Goal: Transaction & Acquisition: Purchase product/service

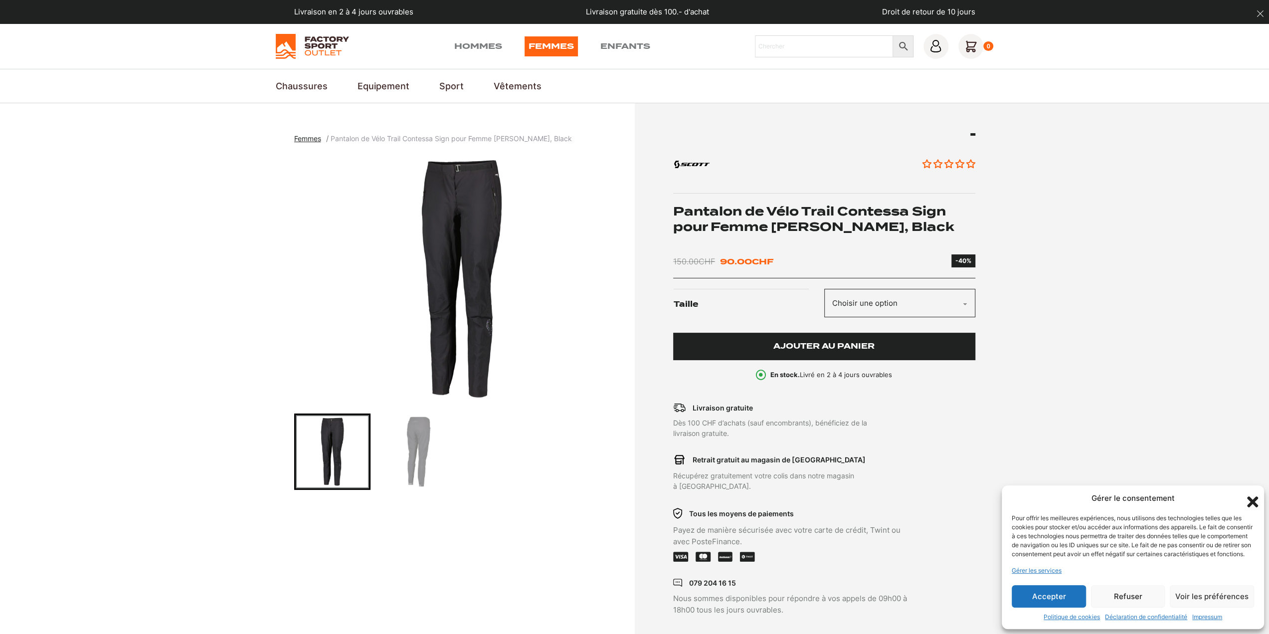
select select "m"
click at [824, 289] on select "Choisir une option M" at bounding box center [899, 303] width 151 height 28
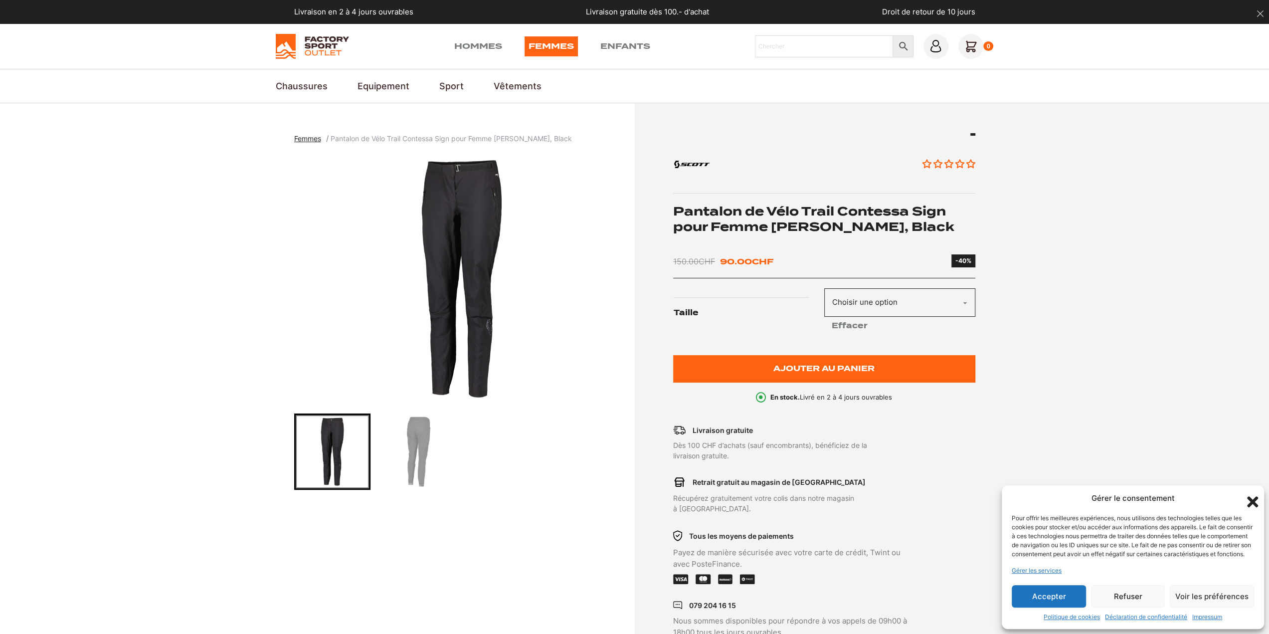
click at [411, 443] on img "Go to slide 2" at bounding box center [418, 451] width 73 height 73
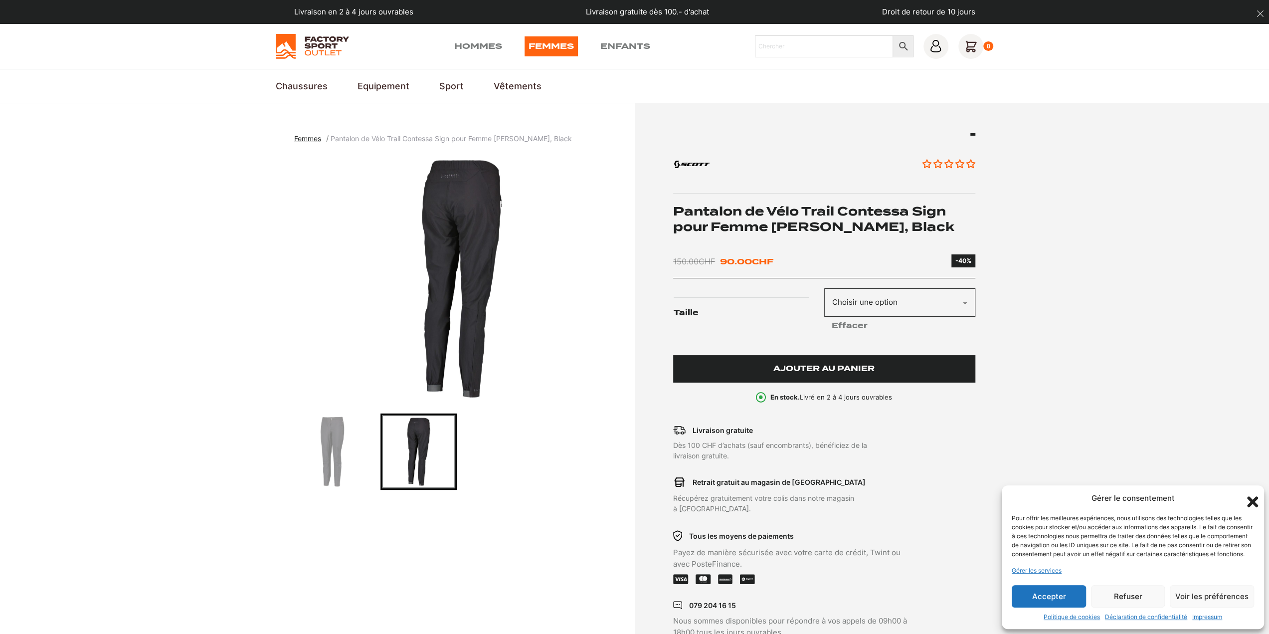
click at [806, 370] on span "Ajouter au panier" at bounding box center [824, 369] width 101 height 8
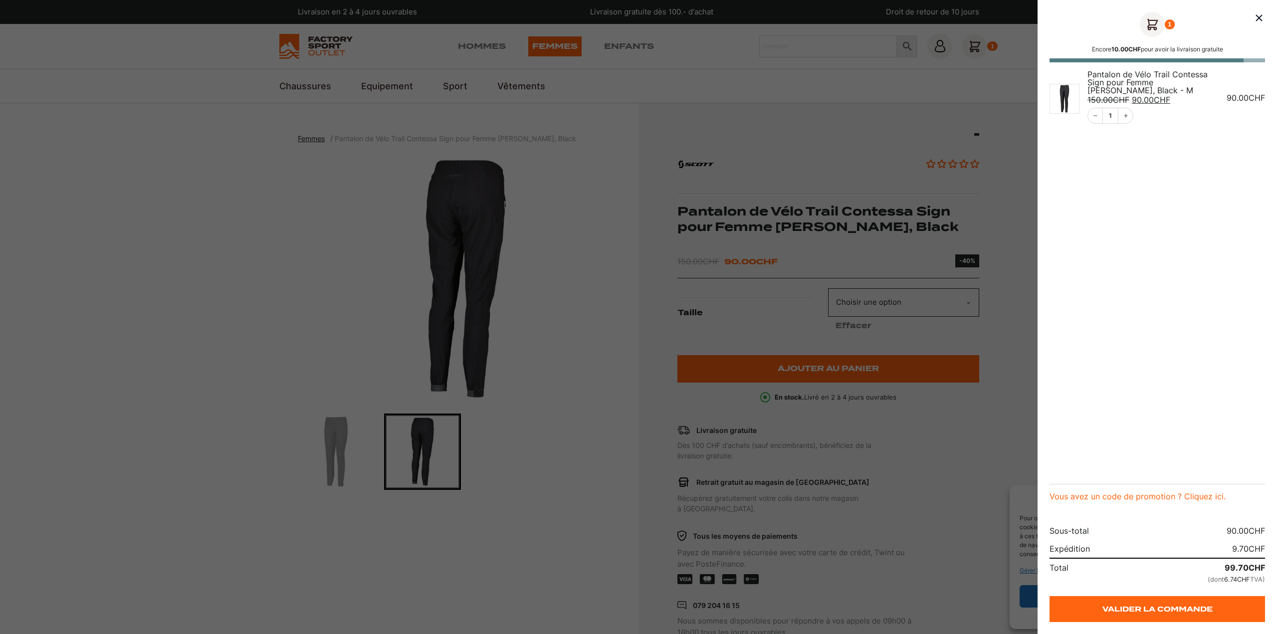
click at [169, 269] on div at bounding box center [638, 317] width 1277 height 634
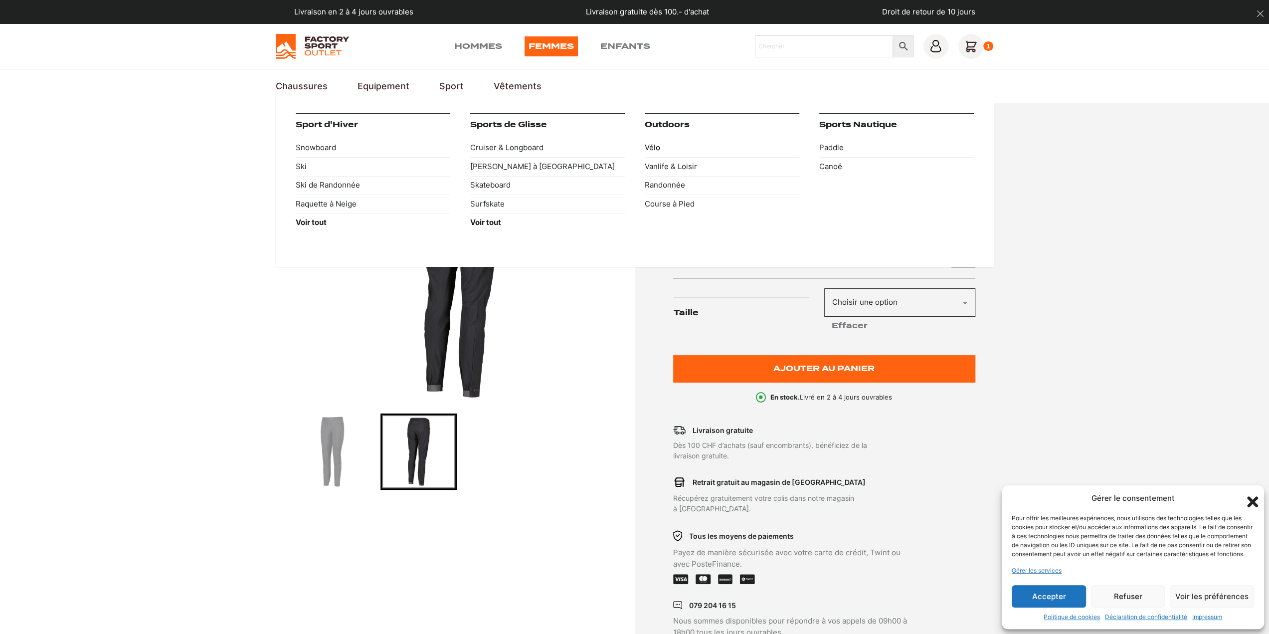
click at [650, 147] on link "Vélo" at bounding box center [722, 148] width 155 height 19
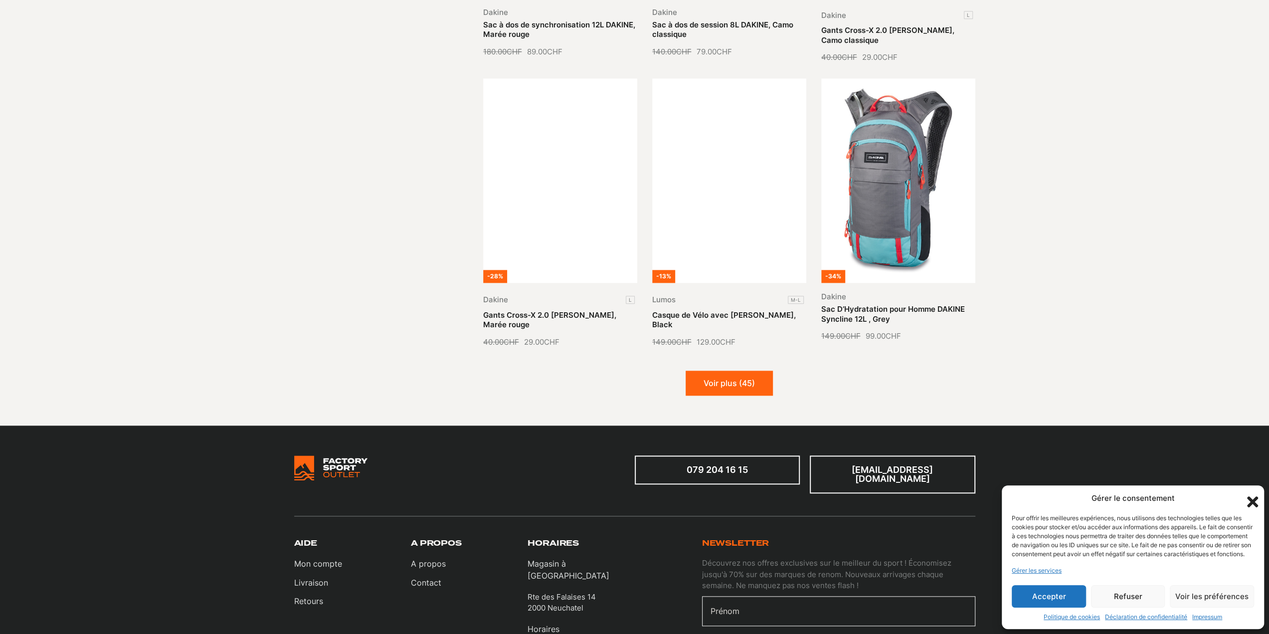
scroll to position [1047, 0]
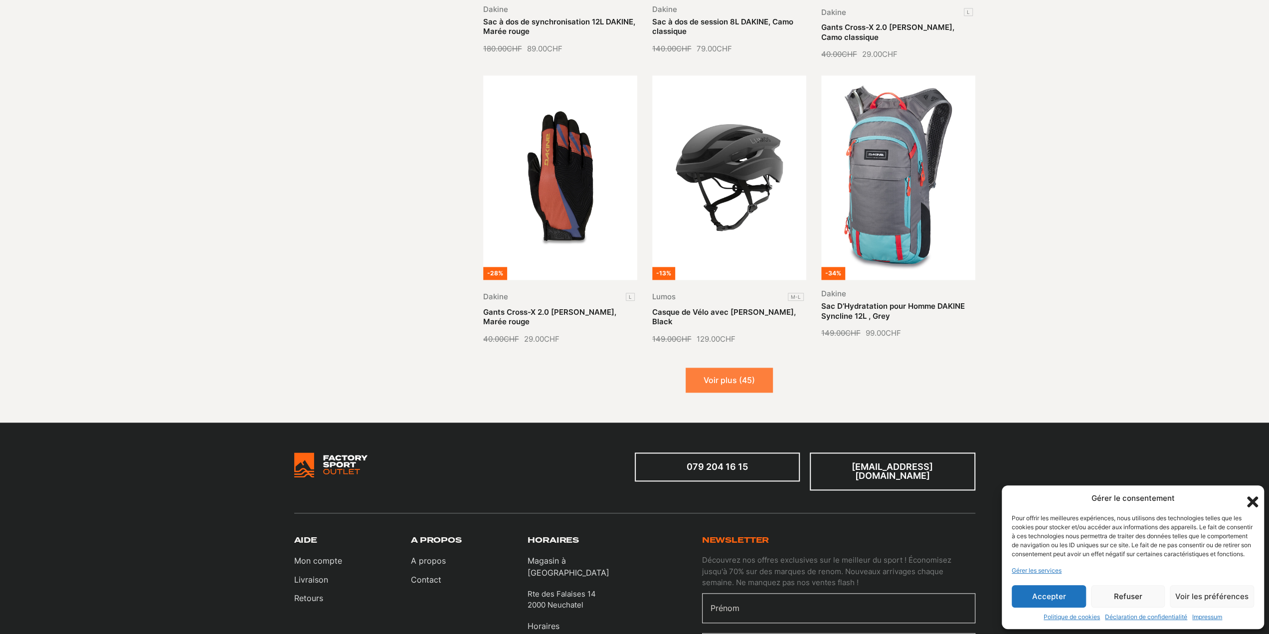
click at [734, 375] on button "Voir plus (45)" at bounding box center [729, 380] width 87 height 25
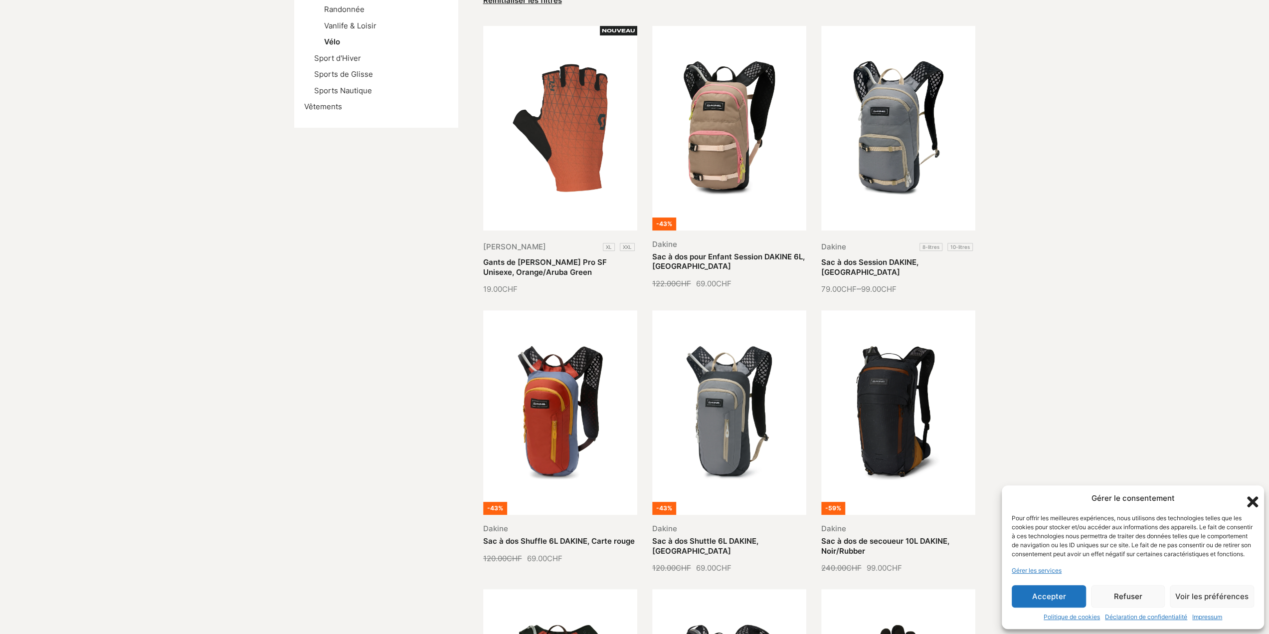
scroll to position [0, 0]
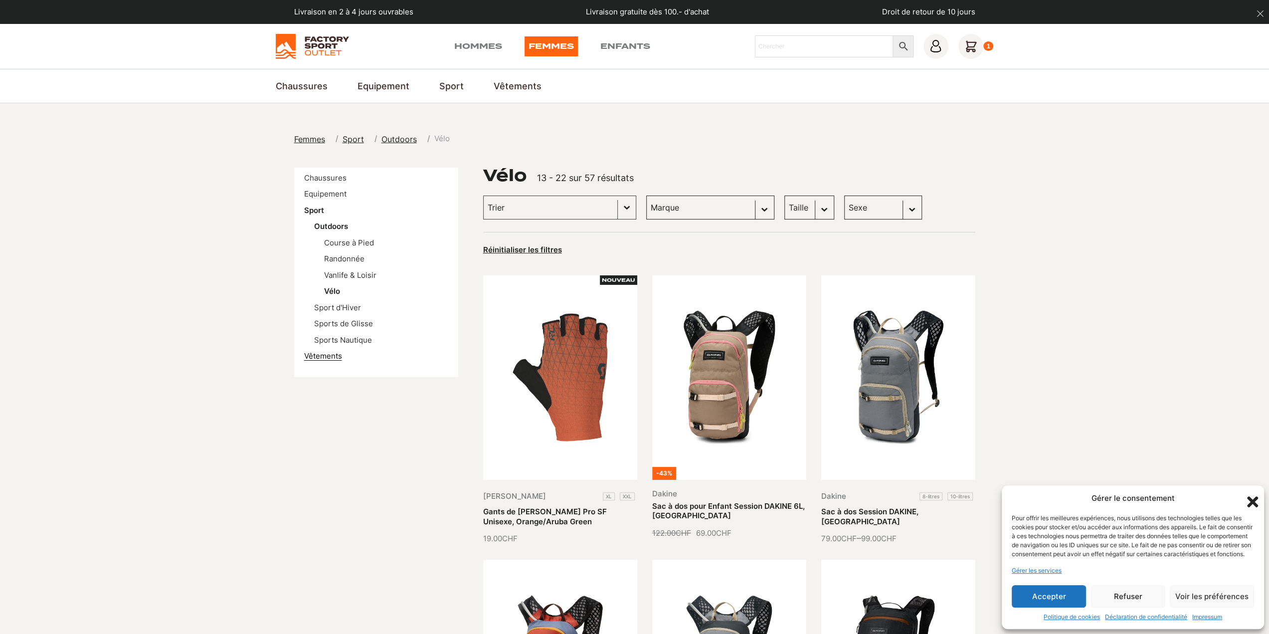
click at [337, 355] on link "Vêtements" at bounding box center [323, 355] width 38 height 9
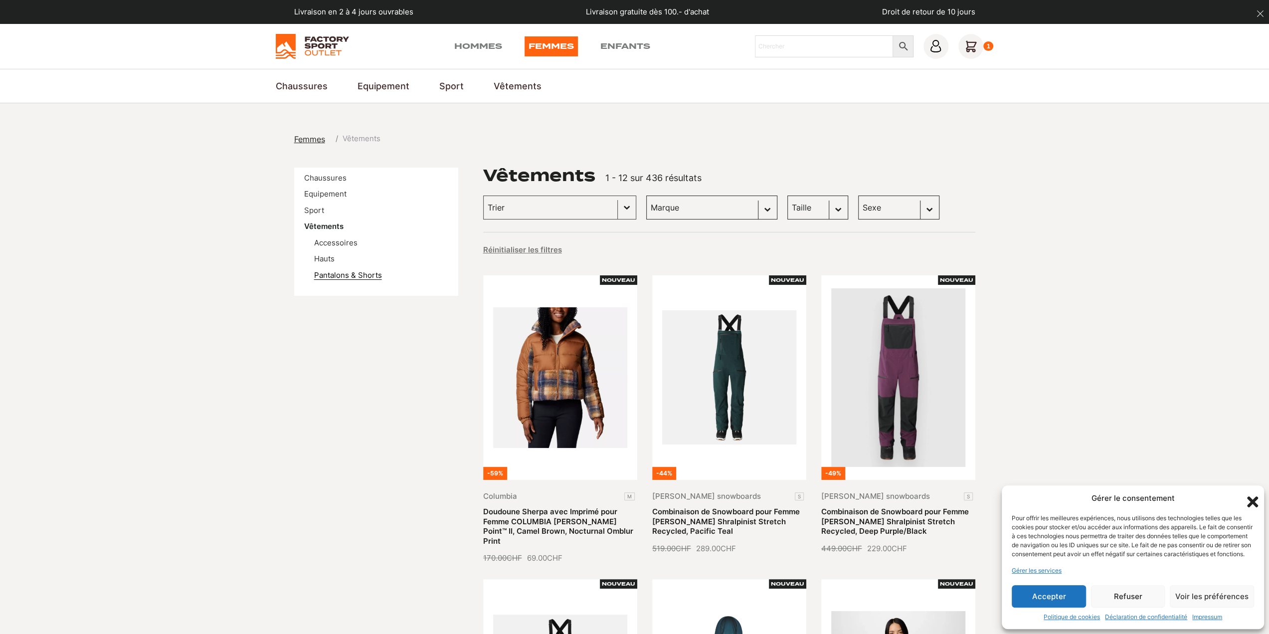
click at [364, 274] on link "Pantalons & Shorts" at bounding box center [348, 274] width 68 height 9
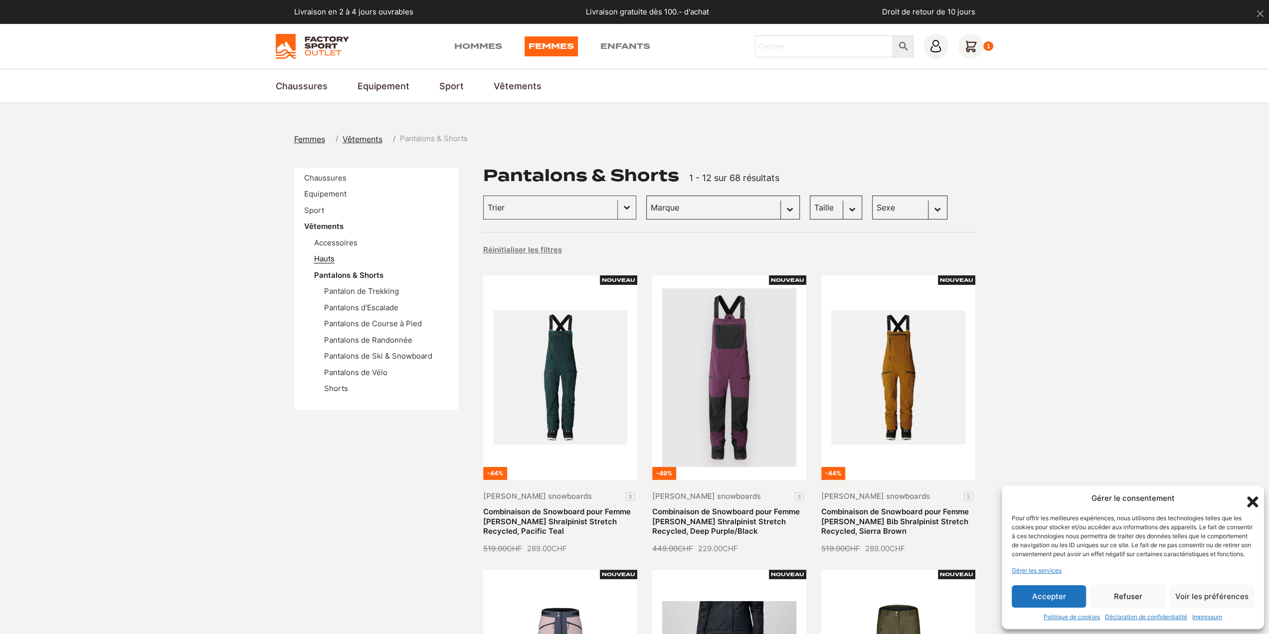
click at [328, 256] on link "Hauts" at bounding box center [324, 258] width 20 height 9
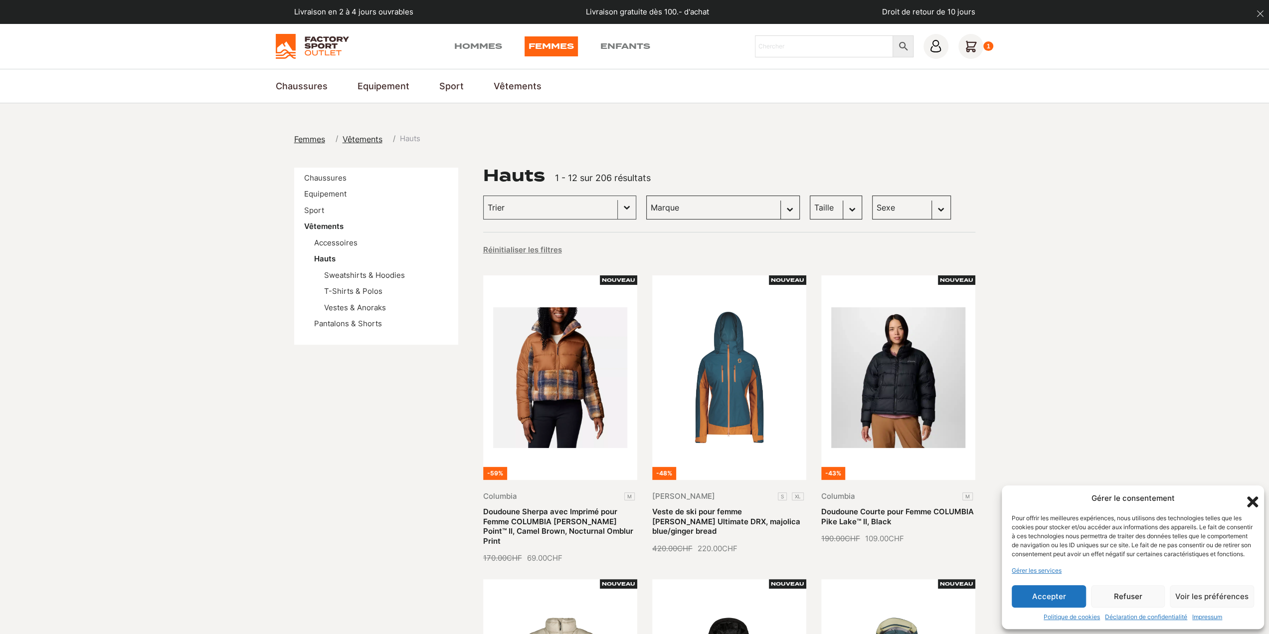
click at [810, 207] on select "Taille M (35) S (12) L (8) XL (3) XS (3) XXL (1)" at bounding box center [836, 208] width 52 height 24
click at [810, 196] on select "Taille M (35) S (12) L (8) XL (3) XS (3) XXL (1)" at bounding box center [836, 208] width 52 height 24
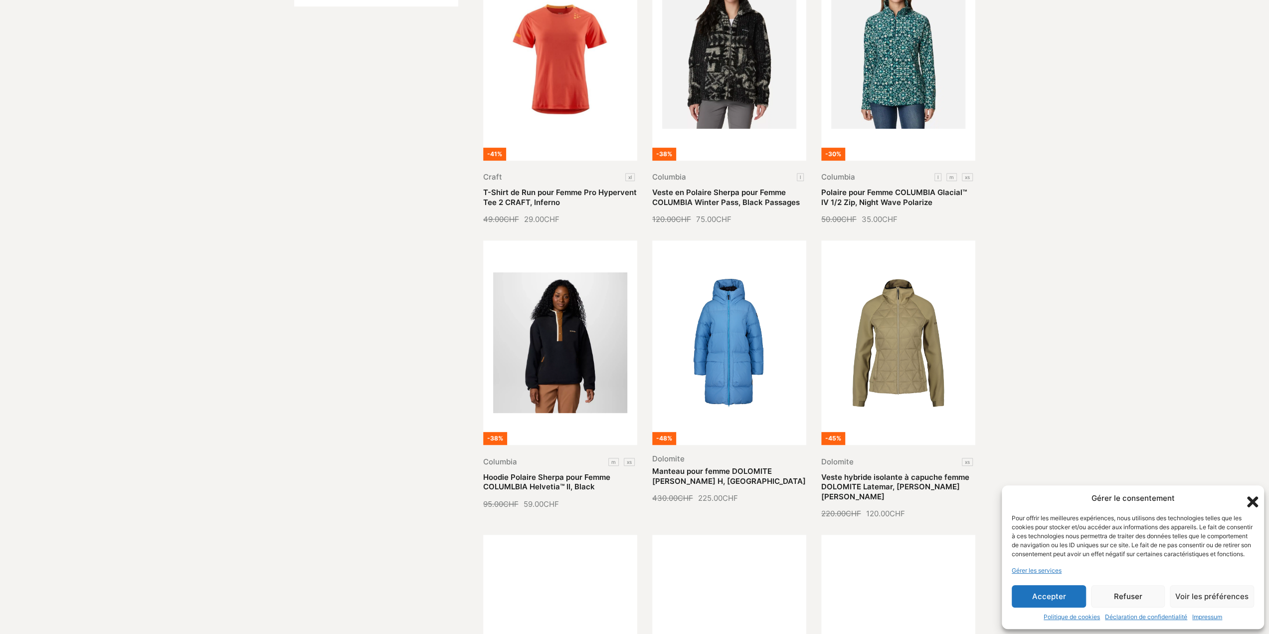
scroll to position [50, 0]
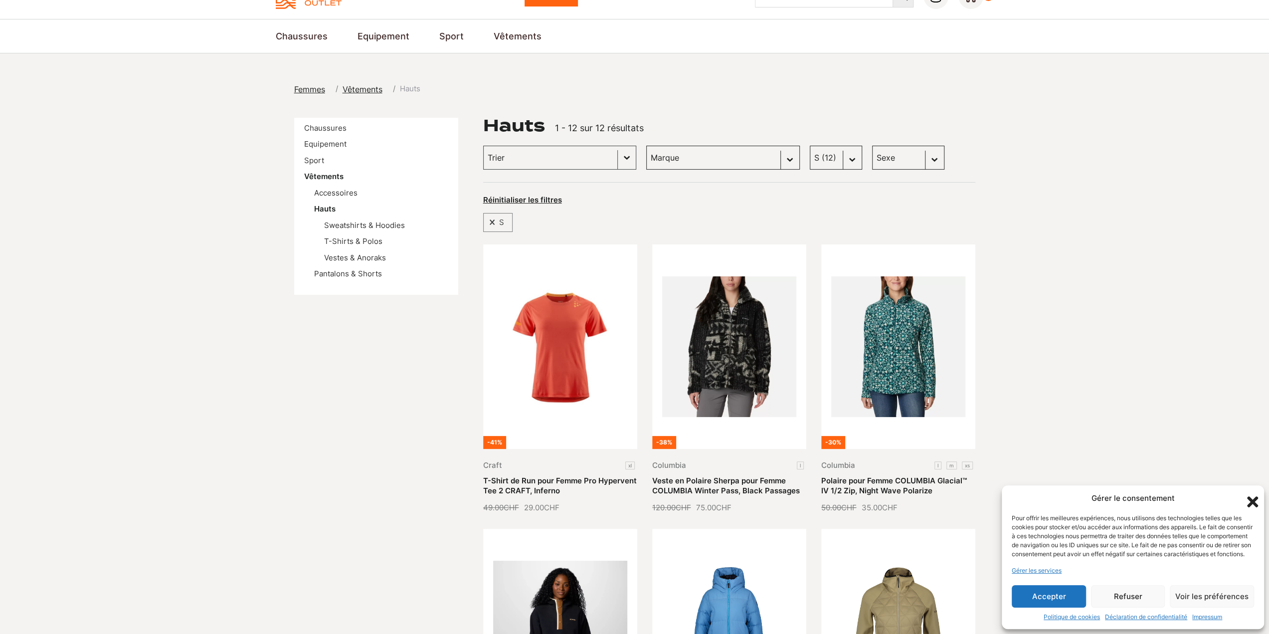
click at [810, 155] on select "Taille M (35) S (12) L (8) XL (3) XS (3) XXL (1)" at bounding box center [836, 158] width 52 height 24
select select "m"
click at [810, 146] on select "Taille M (35) S (12) L (8) XL (3) XS (3) XXL (1)" at bounding box center [836, 158] width 52 height 24
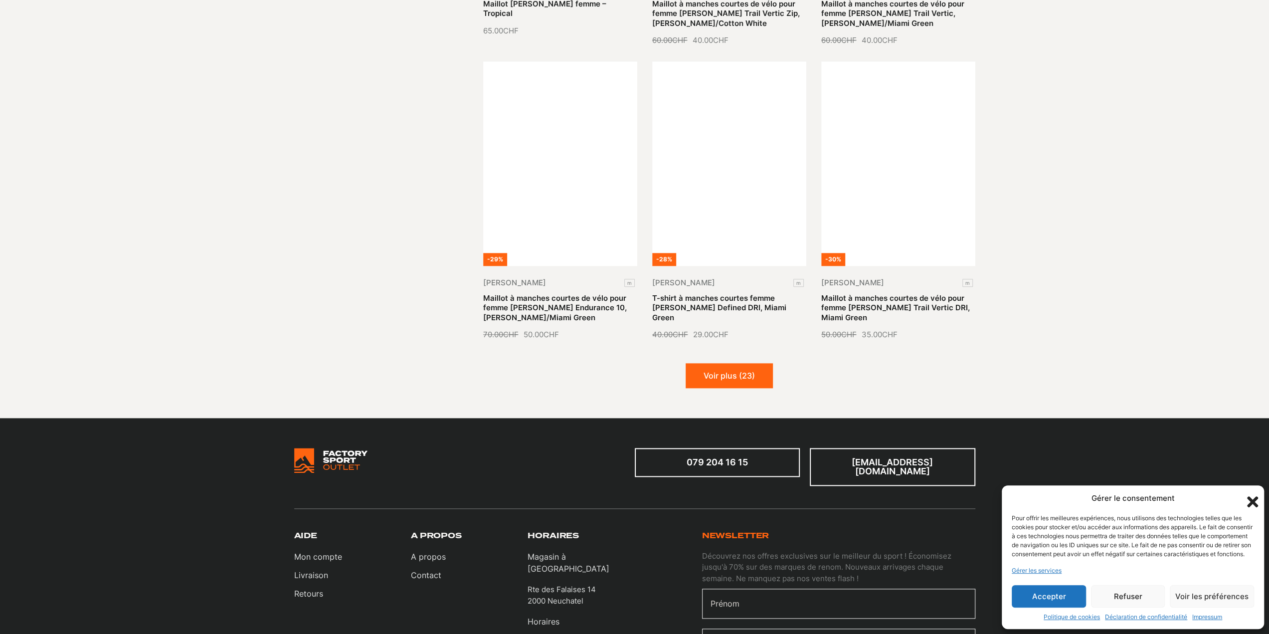
scroll to position [1097, 0]
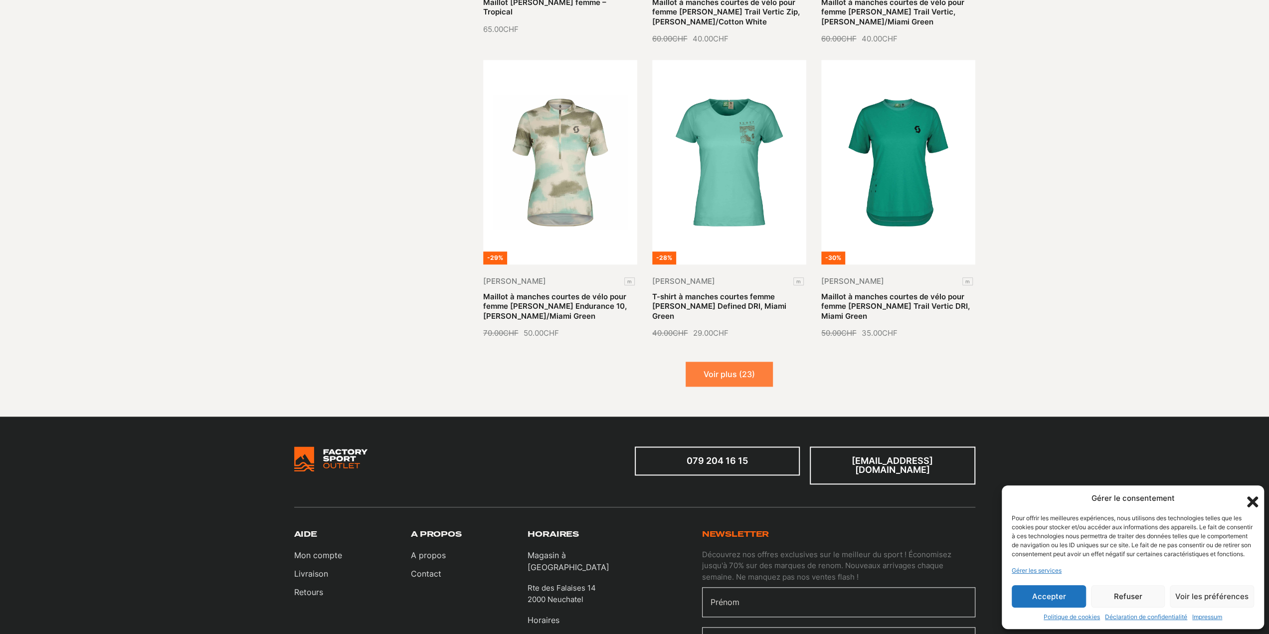
click at [713, 376] on button "Voir plus (23)" at bounding box center [729, 374] width 87 height 25
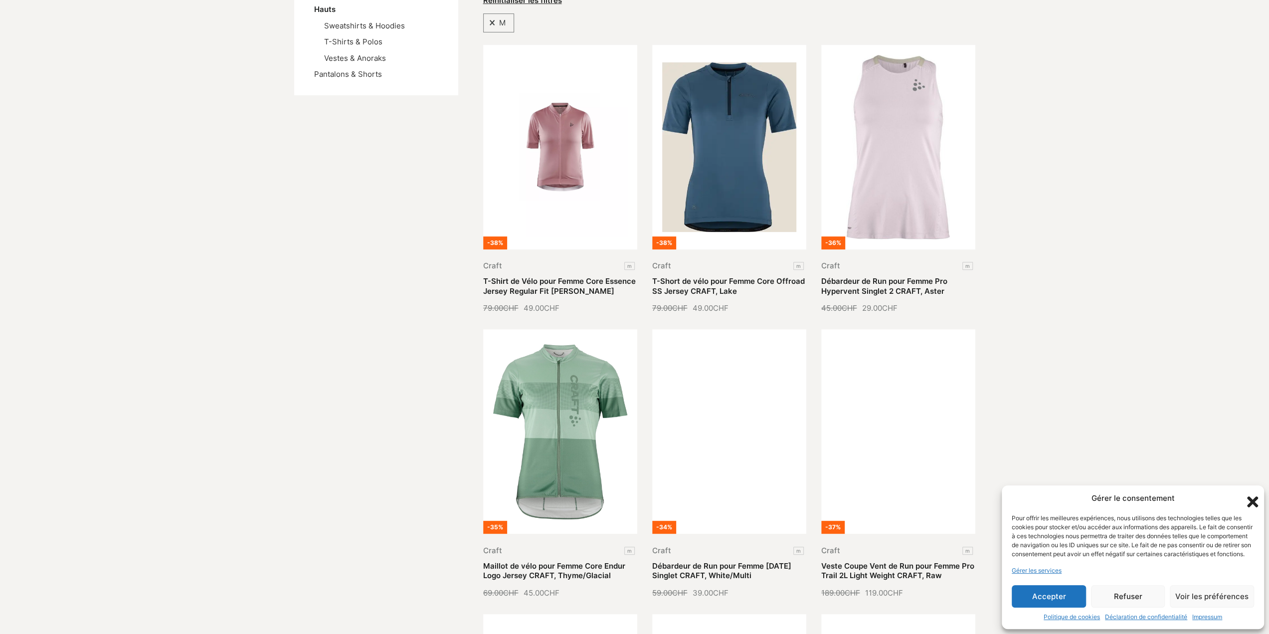
scroll to position [0, 0]
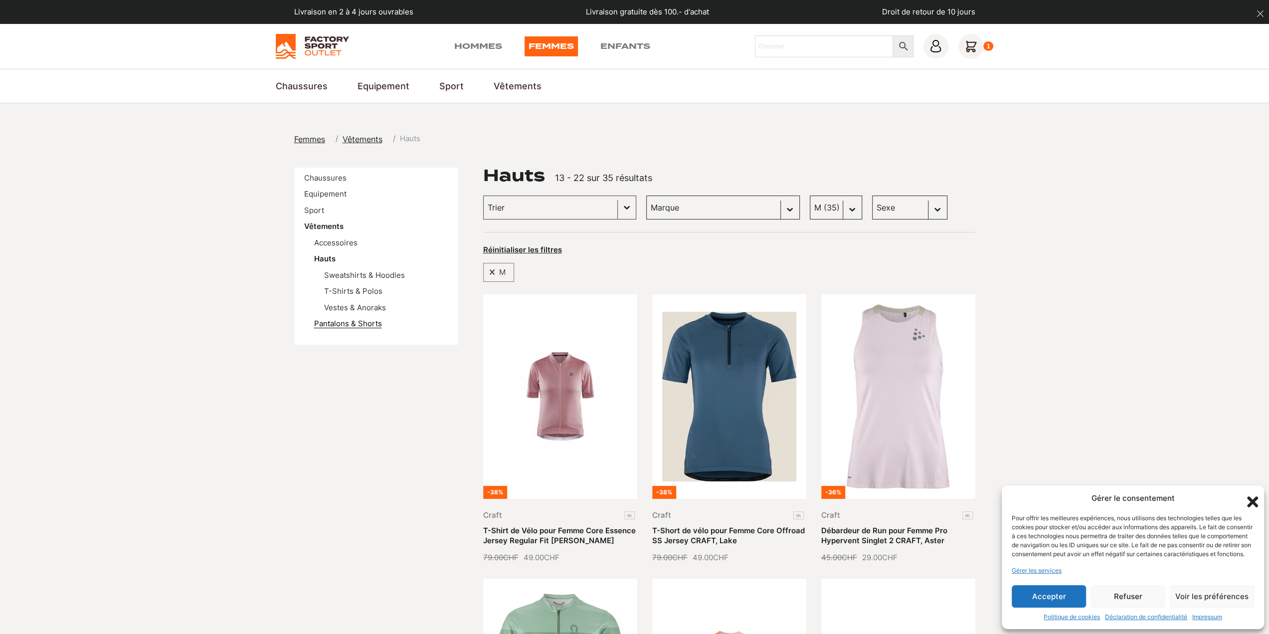
click at [356, 323] on link "Pantalons & Shorts" at bounding box center [348, 323] width 68 height 9
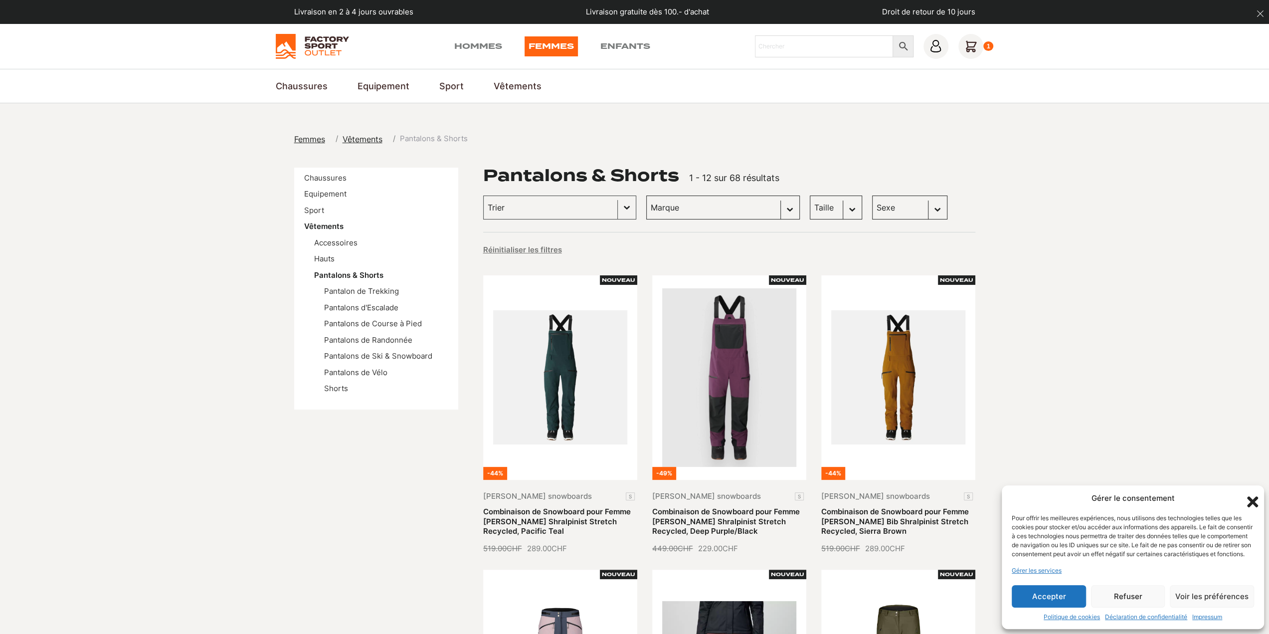
click at [810, 204] on select "Taille M (23) S (6) L (3) XL (3) XS (2) XXL (1)" at bounding box center [836, 208] width 52 height 24
select select "m"
click at [810, 196] on select "Taille M (23) S (6) L (3) XL (3) XS (2) XXL (1)" at bounding box center [836, 208] width 52 height 24
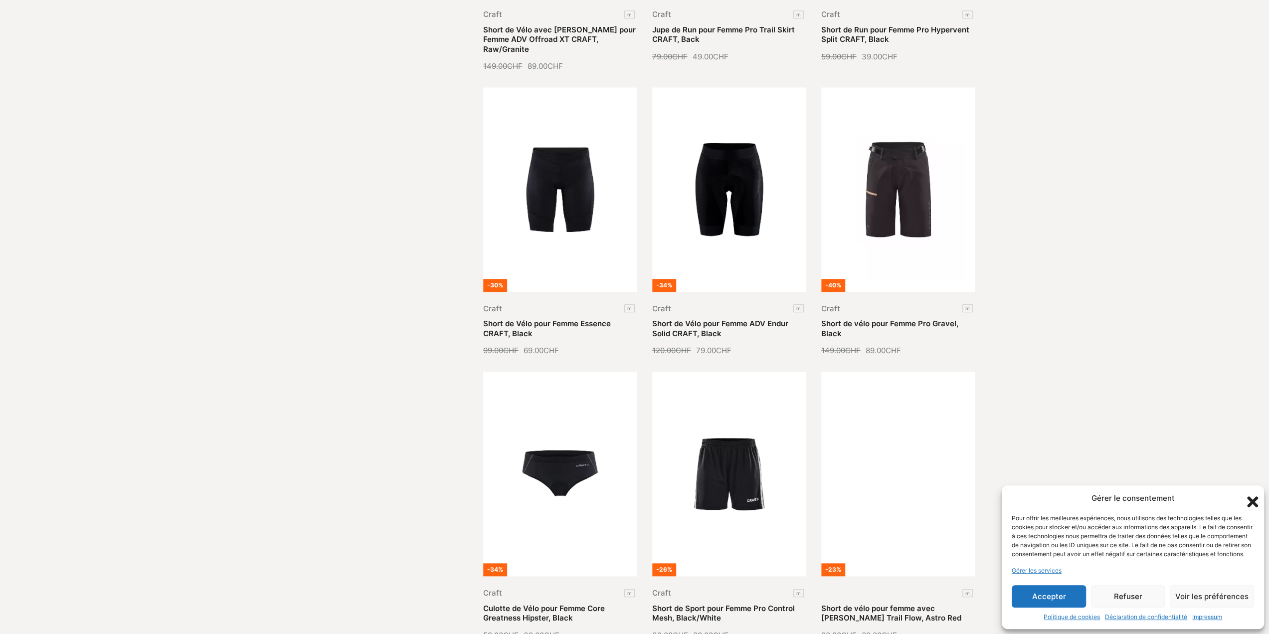
scroll to position [898, 0]
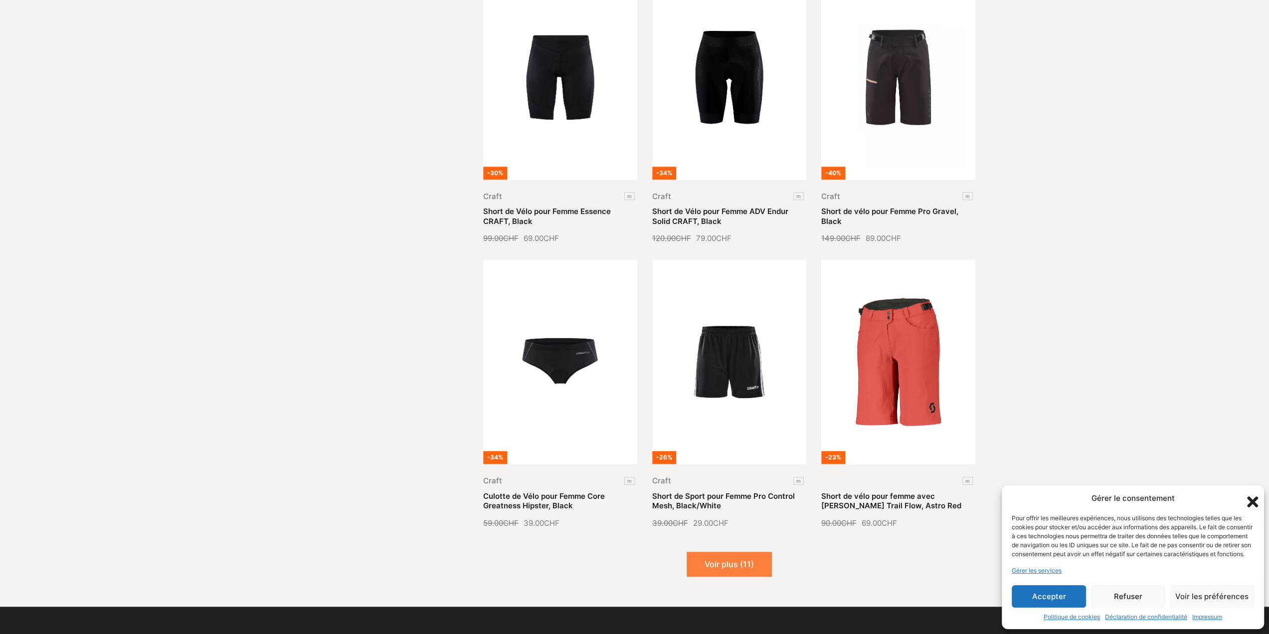
click at [724, 552] on button "Voir plus (11)" at bounding box center [729, 564] width 85 height 25
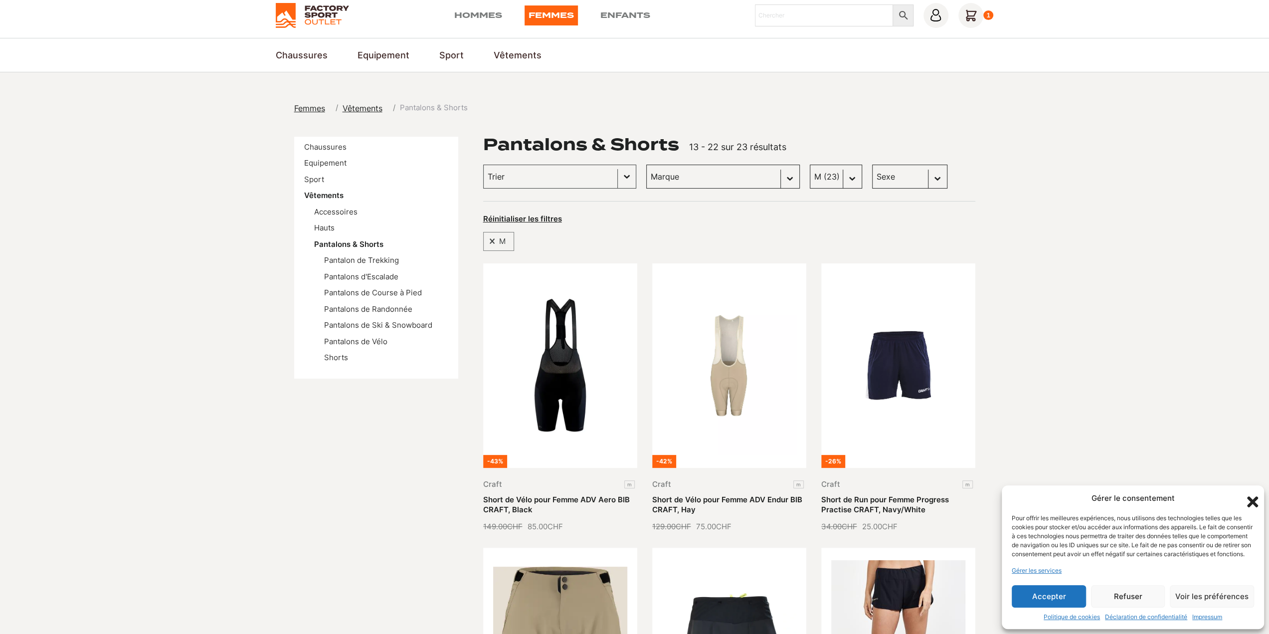
scroll to position [0, 0]
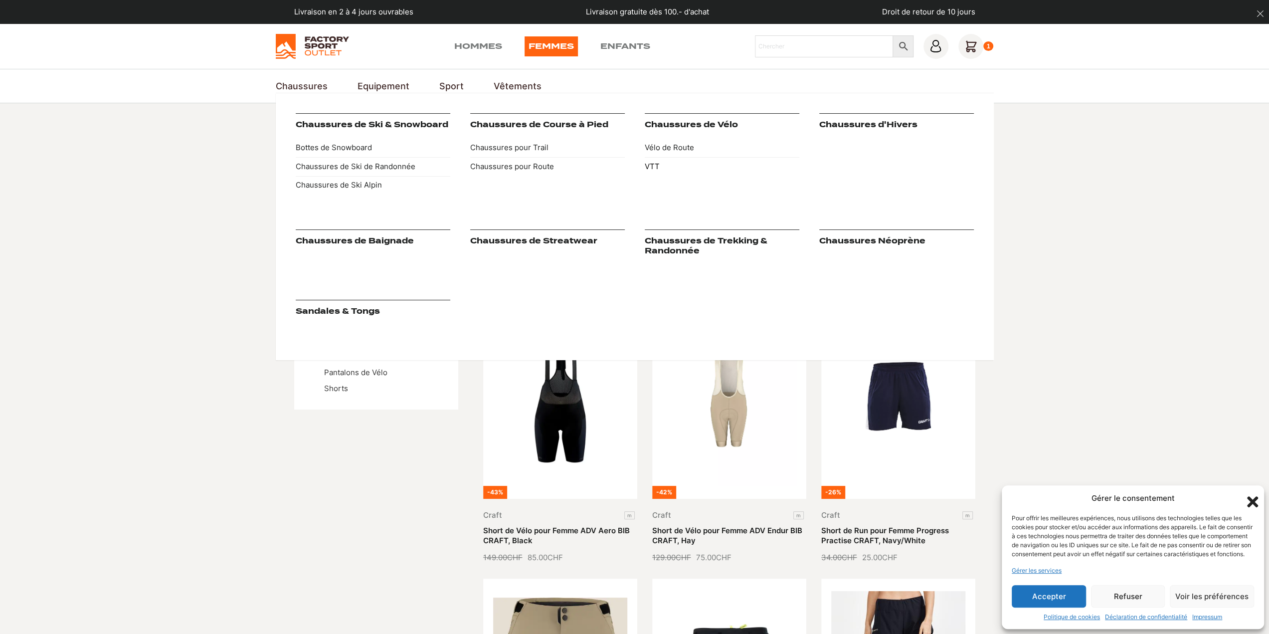
click at [654, 166] on link "VTT" at bounding box center [722, 166] width 155 height 19
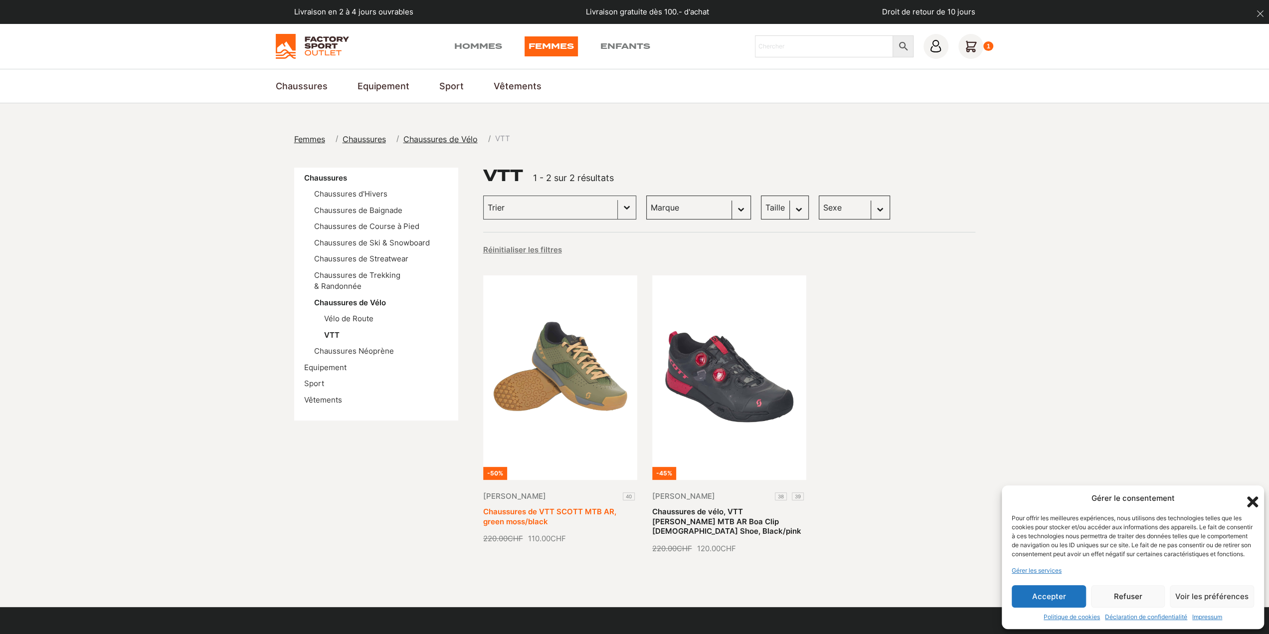
click at [575, 507] on link "Chaussures de VTT SCOTT MTB AR, green moss/black" at bounding box center [549, 516] width 133 height 19
click at [466, 42] on link "Hommes" at bounding box center [478, 46] width 48 height 20
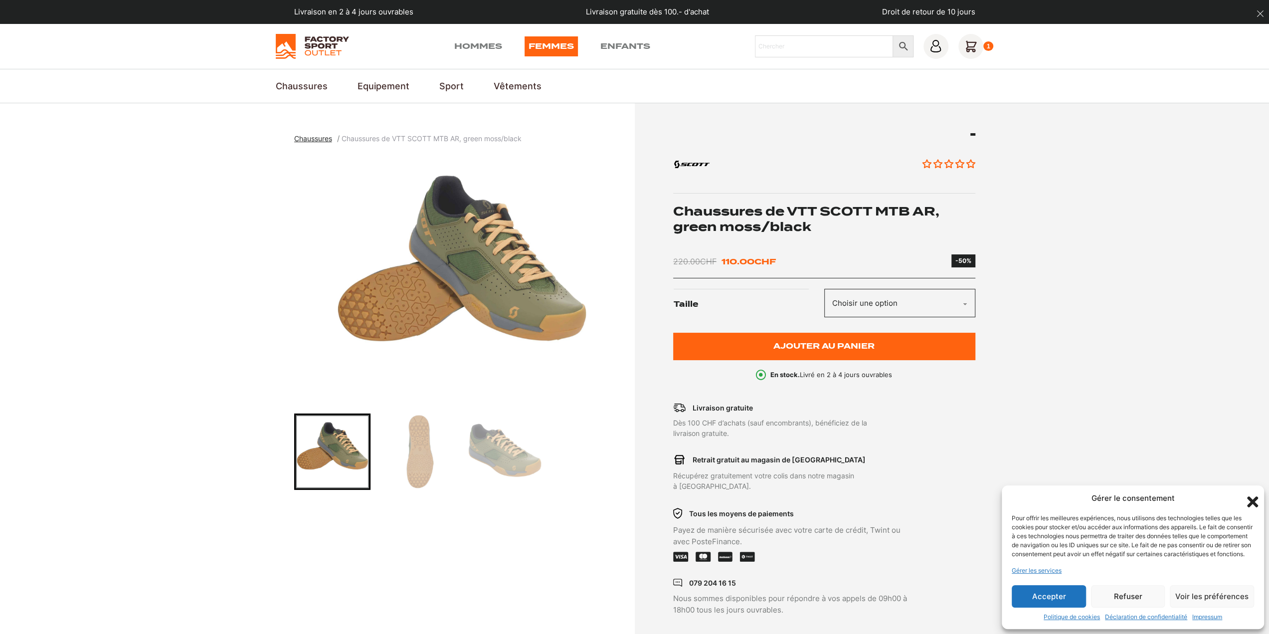
click at [835, 309] on select "Choisir une option 40" at bounding box center [899, 303] width 151 height 28
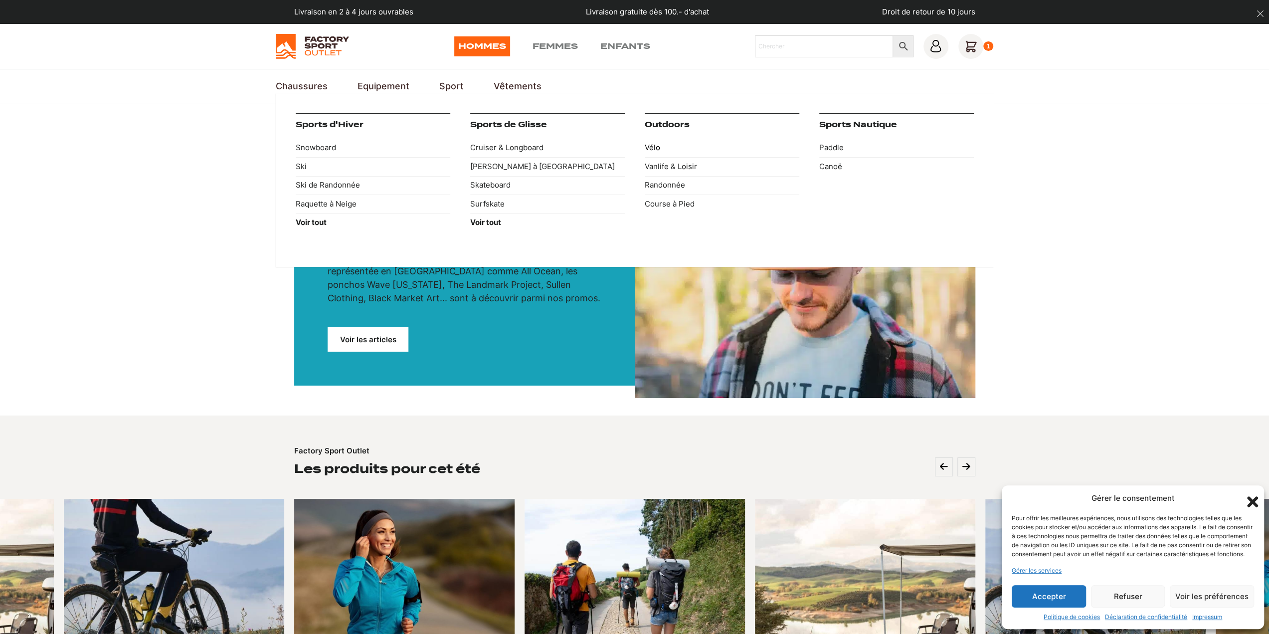
click at [655, 147] on link "Vélo" at bounding box center [722, 148] width 155 height 19
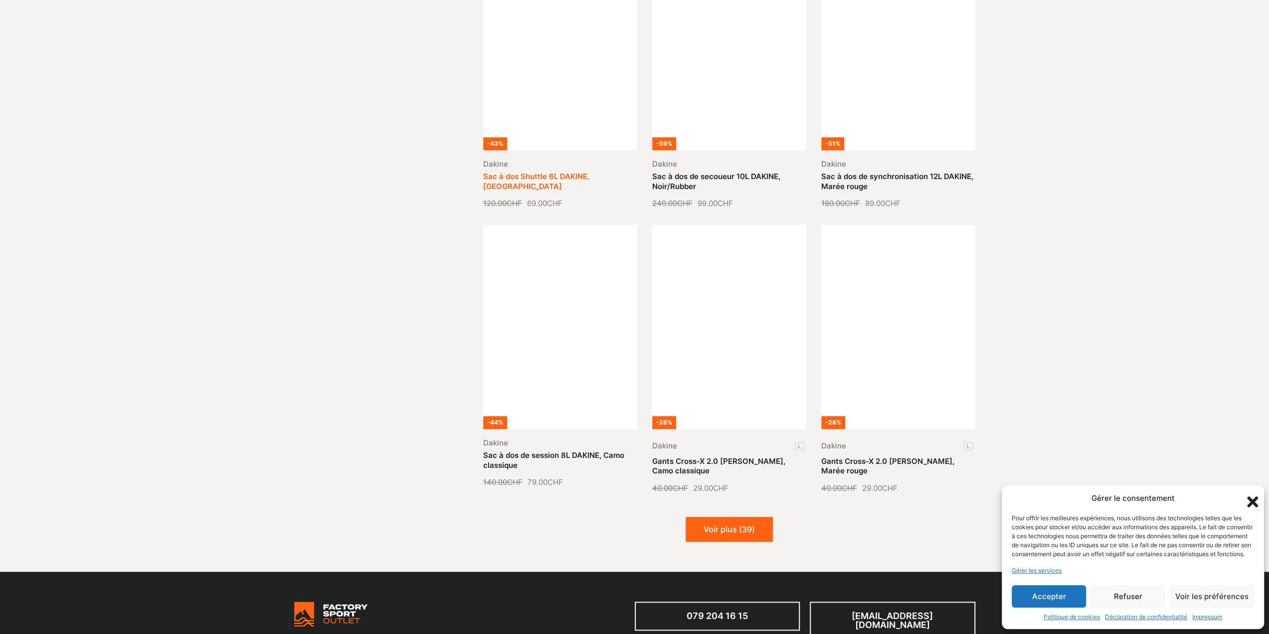
scroll to position [997, 0]
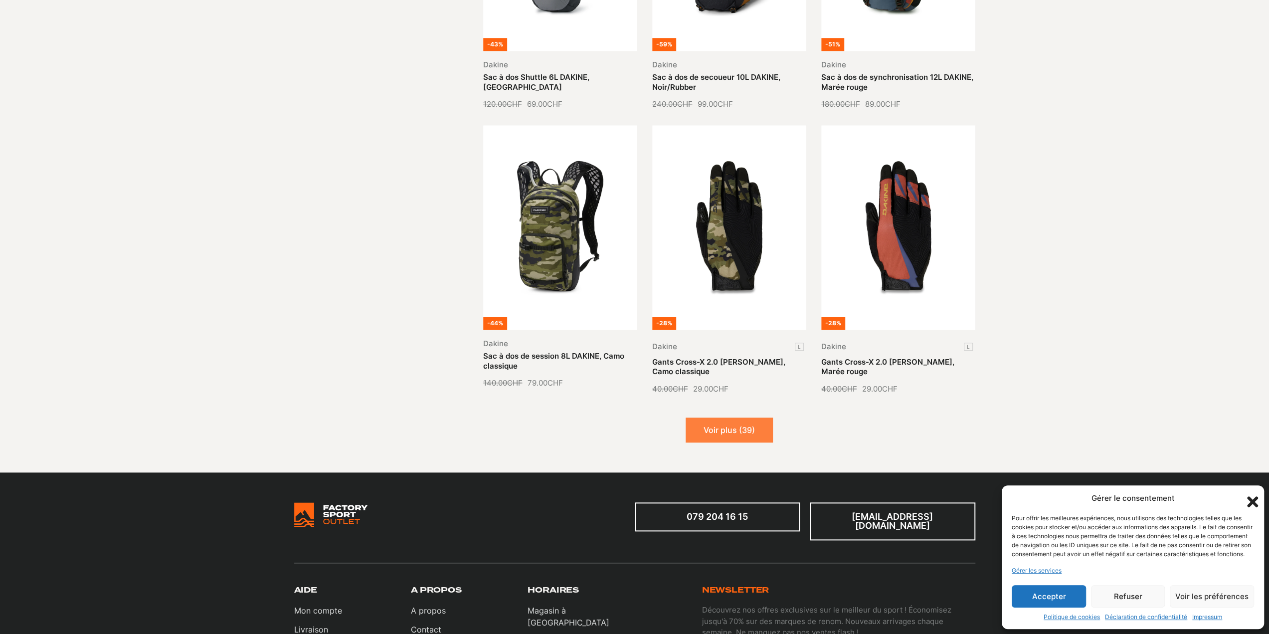
click at [732, 419] on button "Voir plus (39)" at bounding box center [729, 429] width 87 height 25
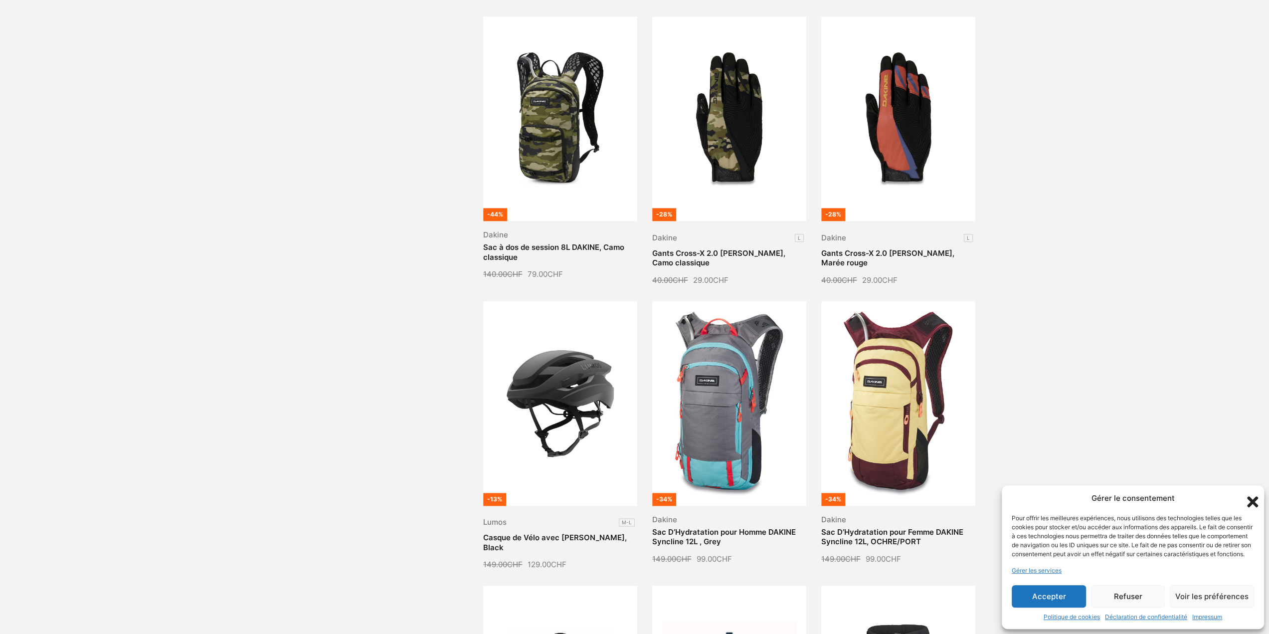
scroll to position [948, 0]
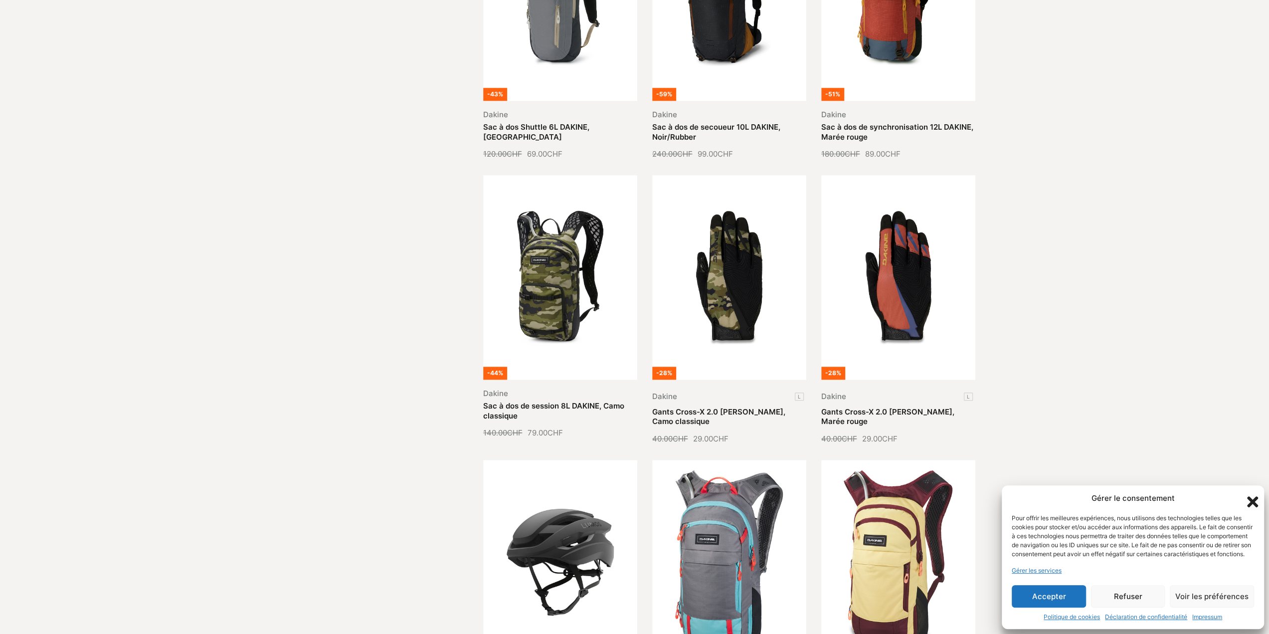
click at [1131, 597] on button "Refuser" at bounding box center [1128, 596] width 74 height 22
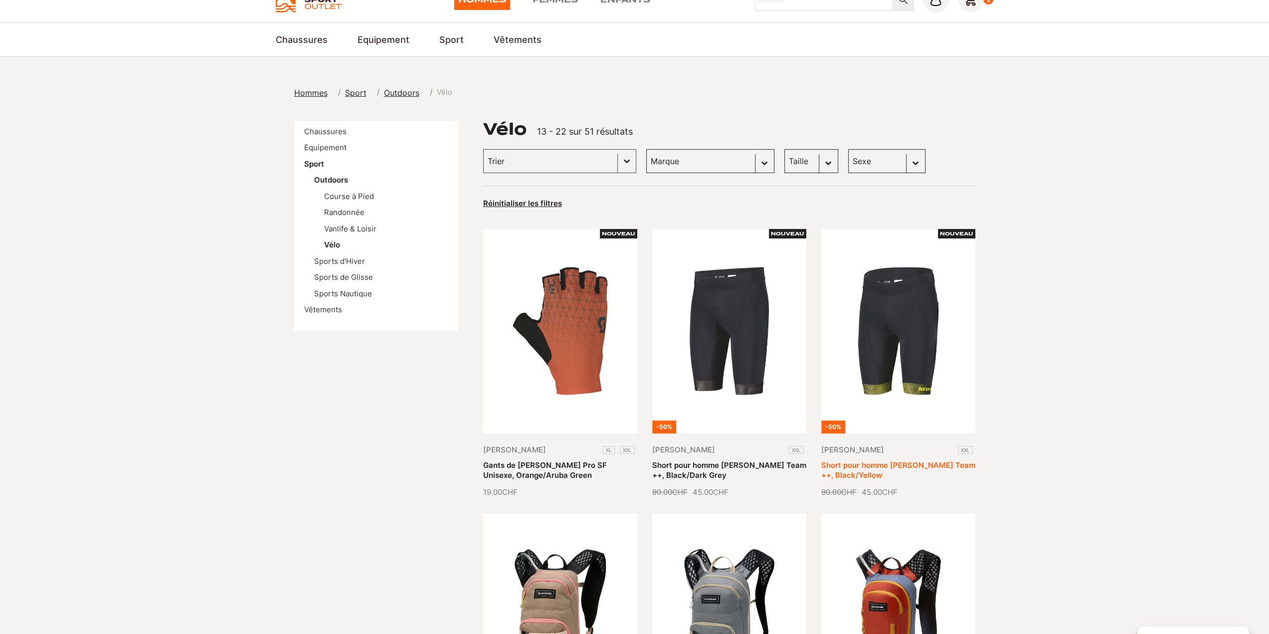
scroll to position [0, 0]
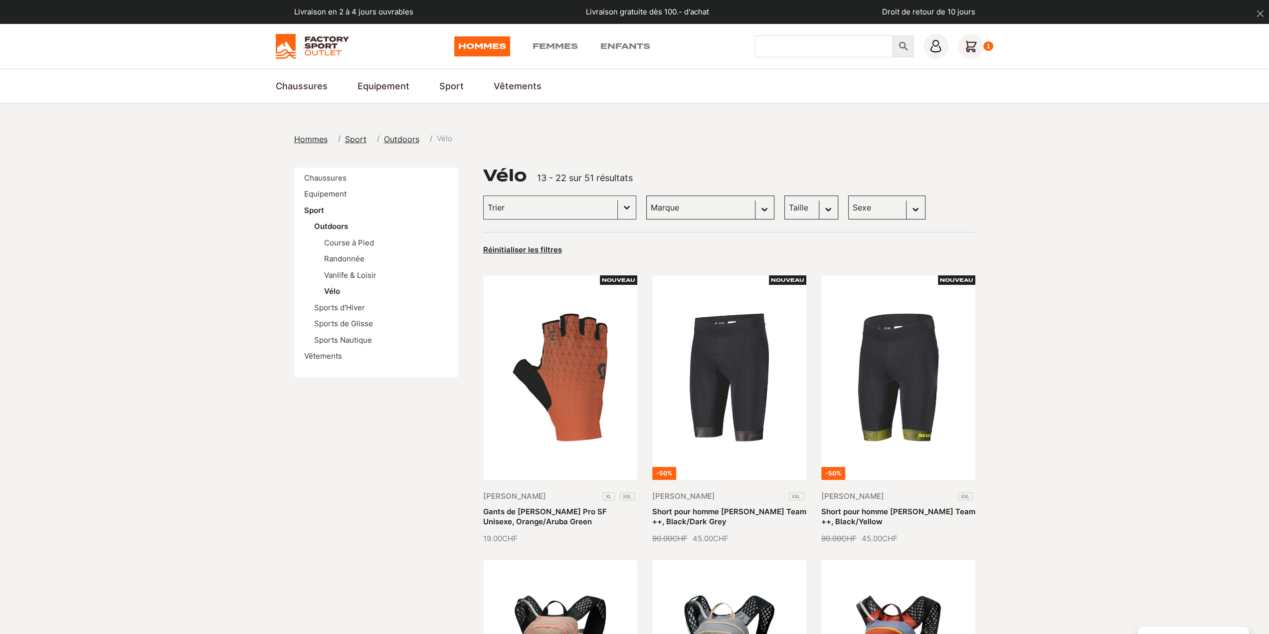
click at [778, 52] on input "Chercher" at bounding box center [824, 46] width 138 height 22
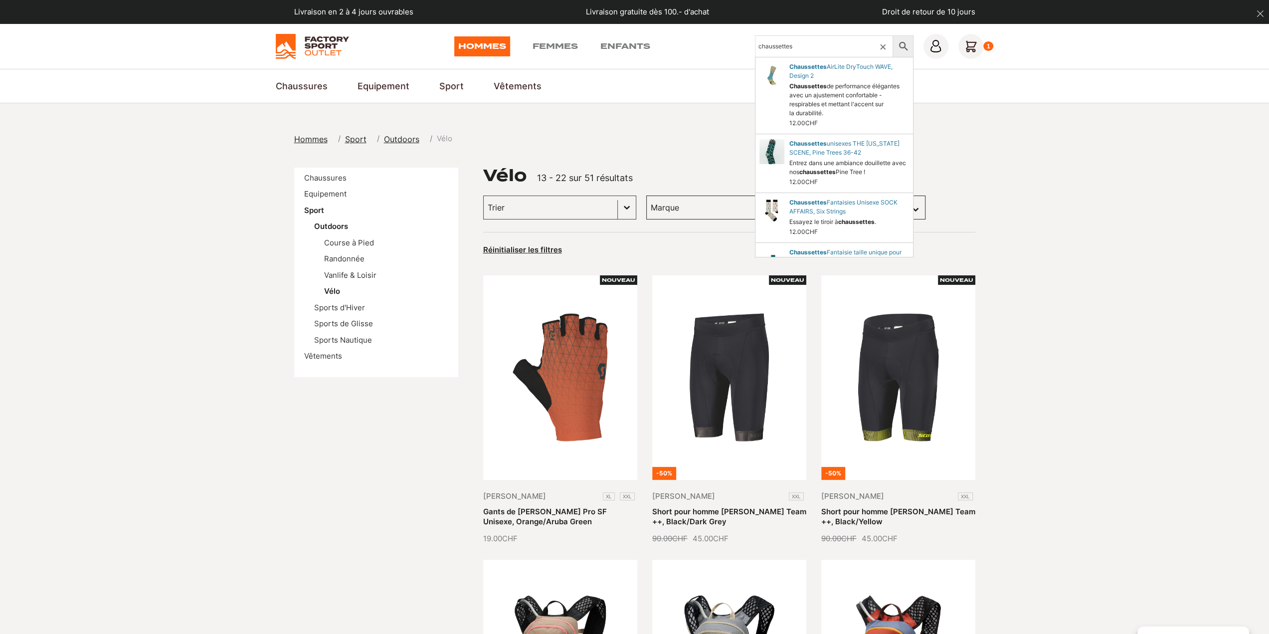
type input "chaussettes"
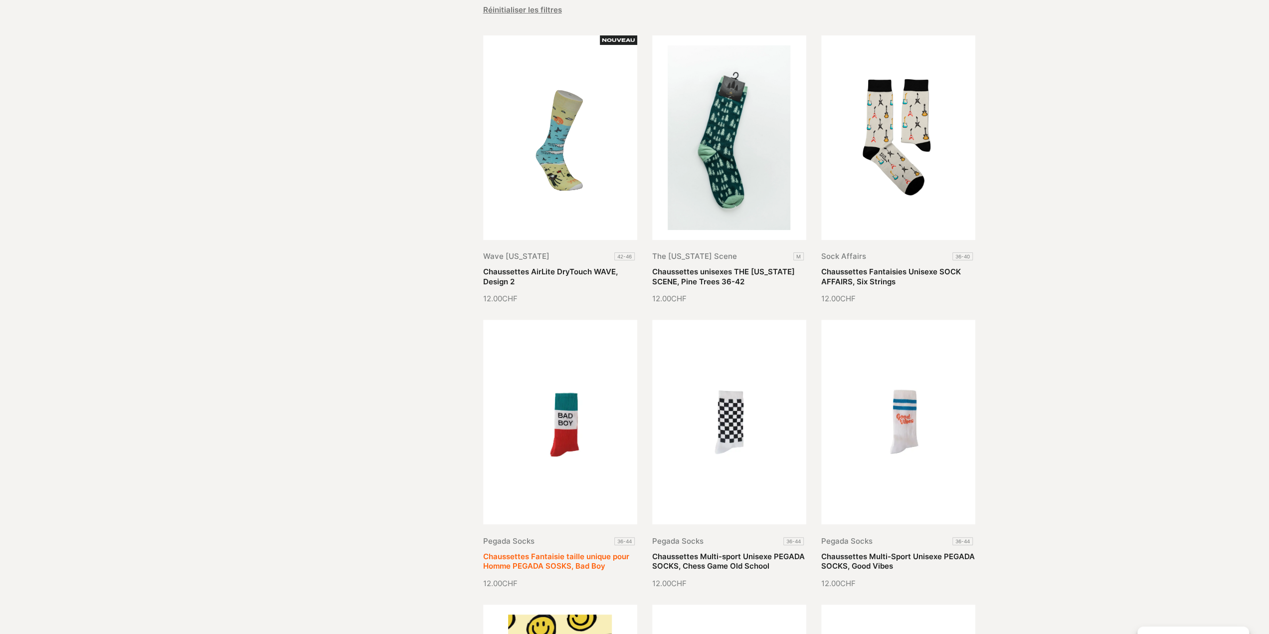
scroll to position [299, 0]
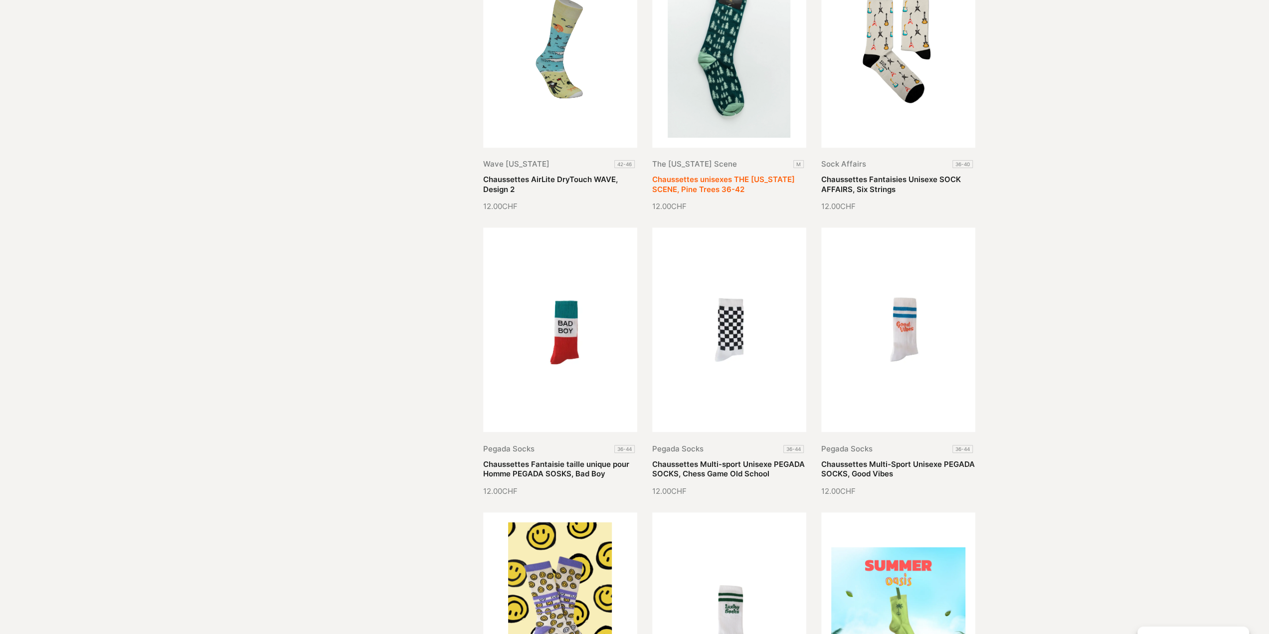
click at [721, 175] on link "Chaussettes unisexes THE [US_STATE] SCENE, Pine Trees 36-42" at bounding box center [723, 184] width 143 height 19
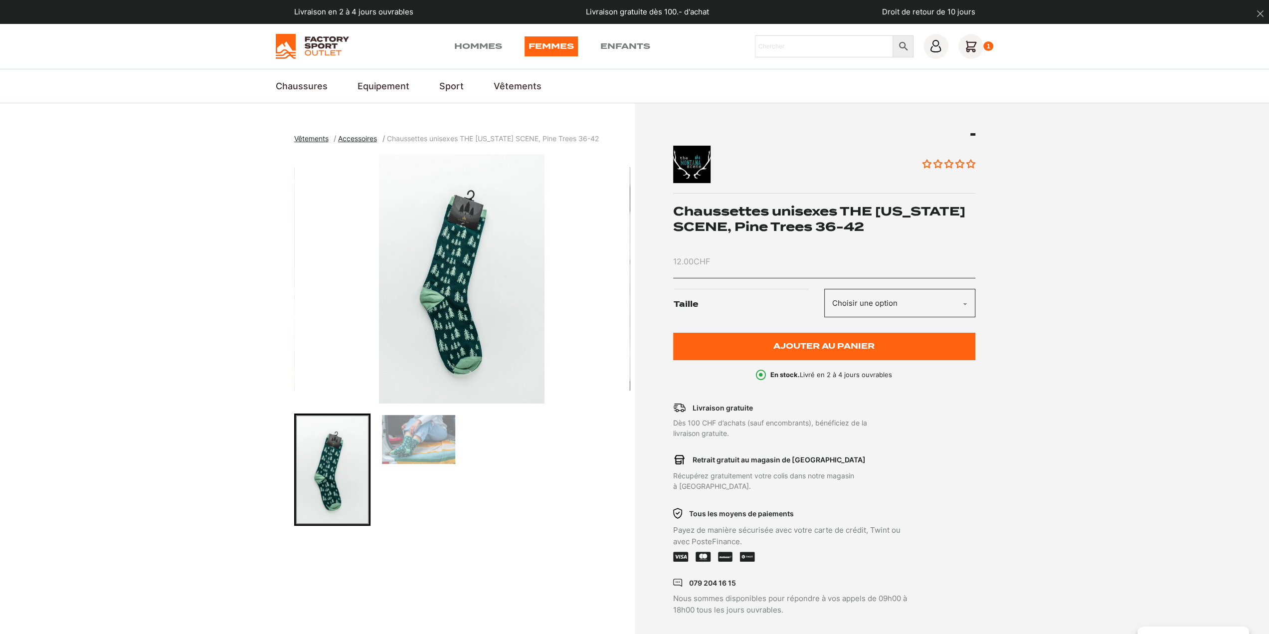
click at [863, 295] on select "Choisir une option M" at bounding box center [899, 303] width 151 height 28
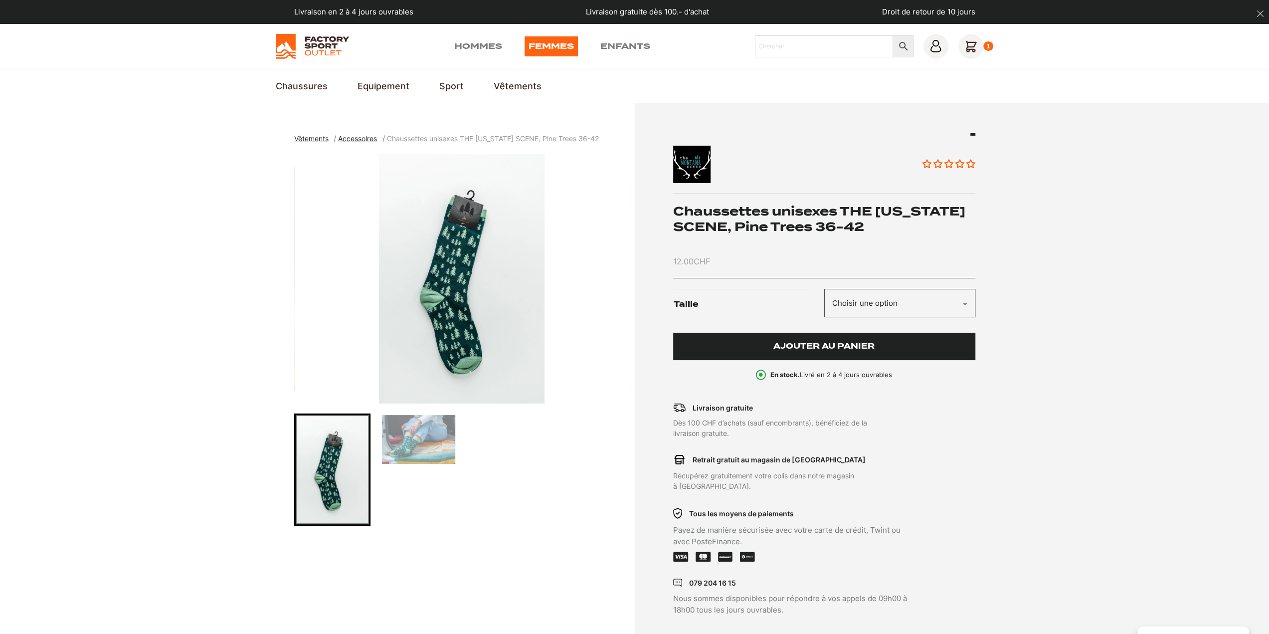
select select "M"
click at [824, 289] on select "Choisir une option M" at bounding box center [899, 303] width 151 height 28
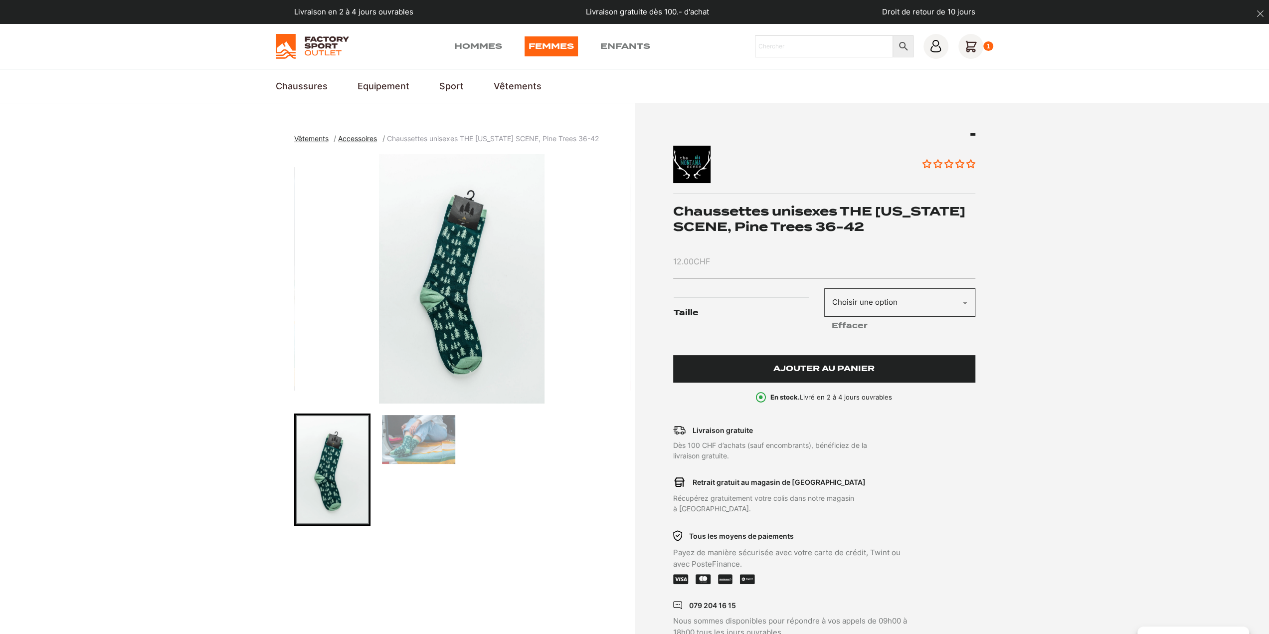
click at [839, 366] on span "Ajouter au panier" at bounding box center [824, 369] width 101 height 8
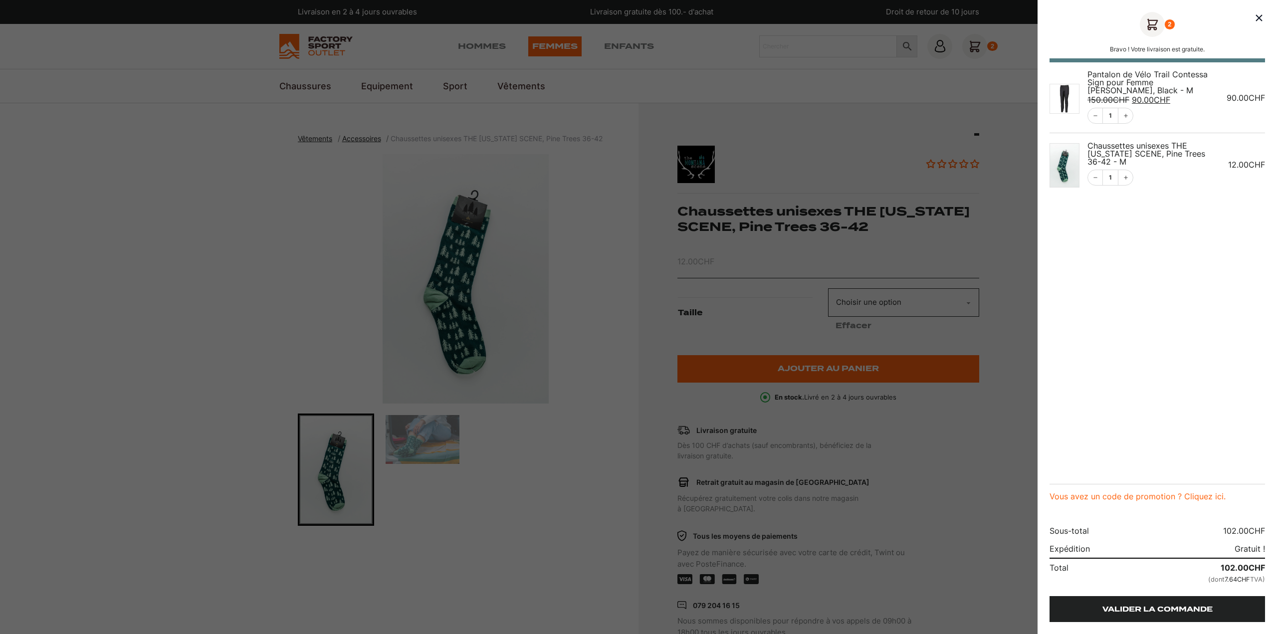
click at [1178, 609] on link "Valider la commande" at bounding box center [1156, 609] width 215 height 26
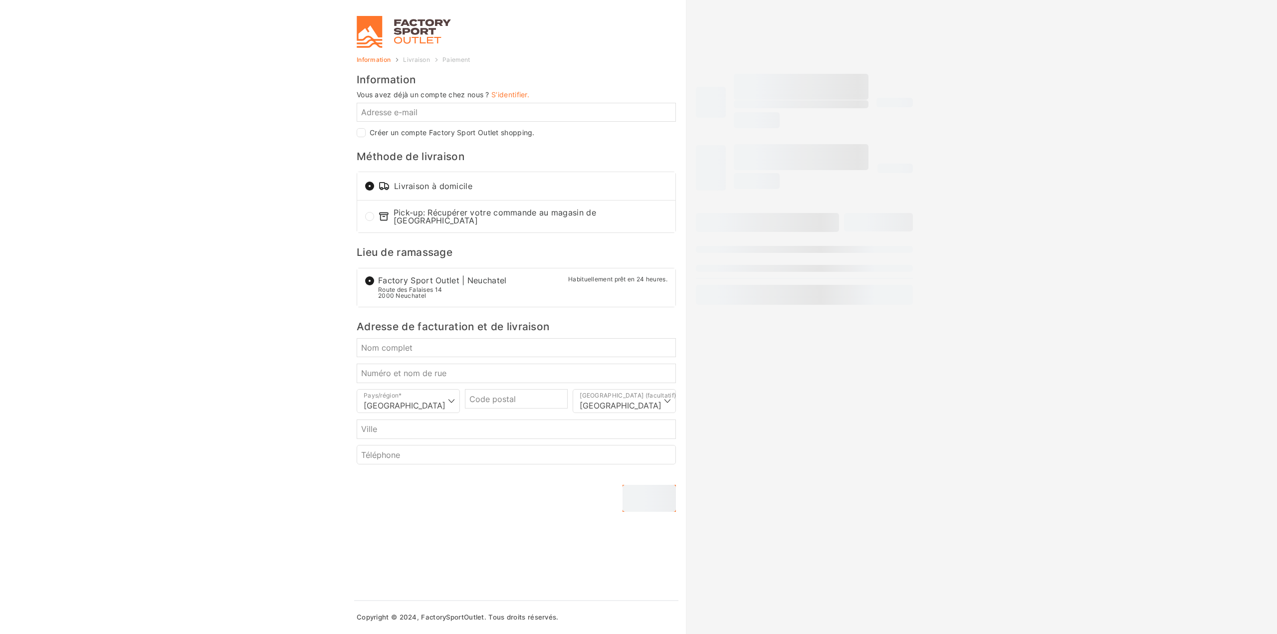
select select "NE"
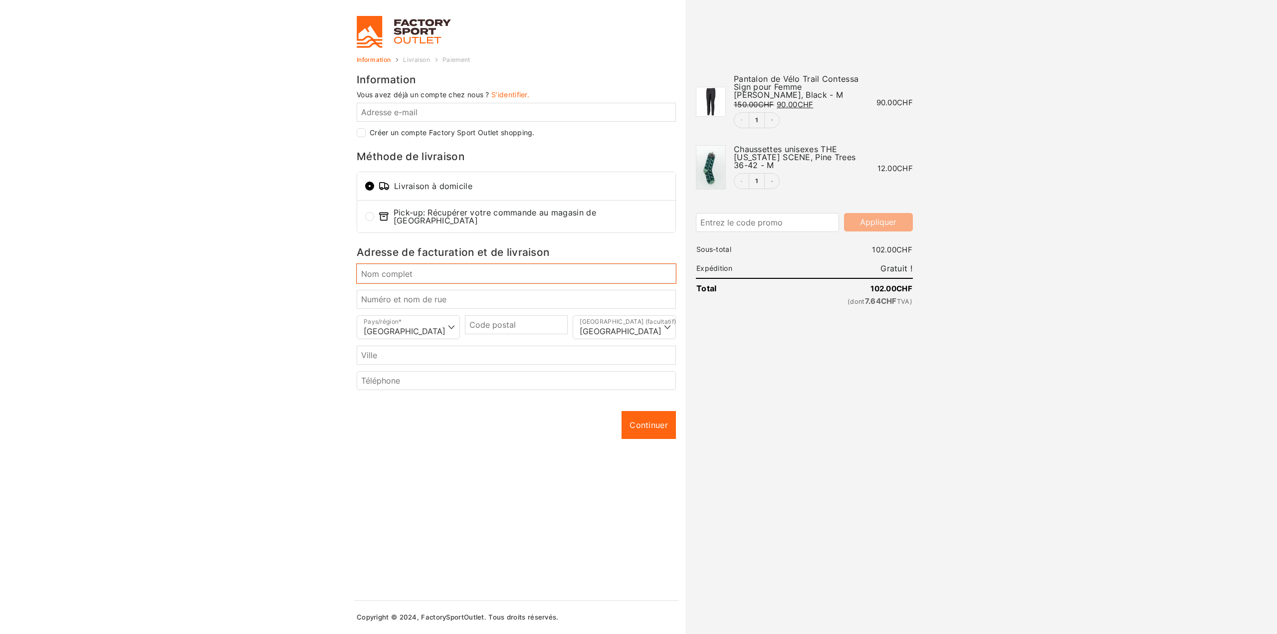
click at [393, 272] on input "Nom complet *" at bounding box center [516, 273] width 319 height 19
type input "[PERSON_NAME]"
type input "[EMAIL_ADDRESS][DOMAIN_NAME]"
type input "4632"
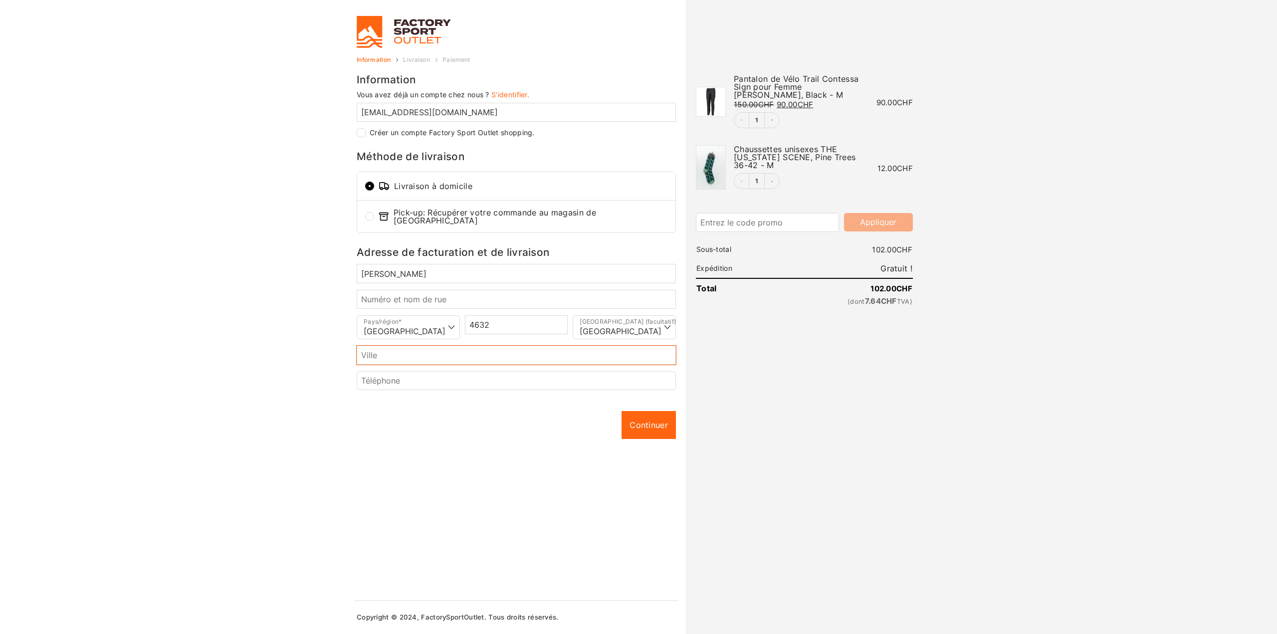
type input "Trimbach"
type input "+41788998249"
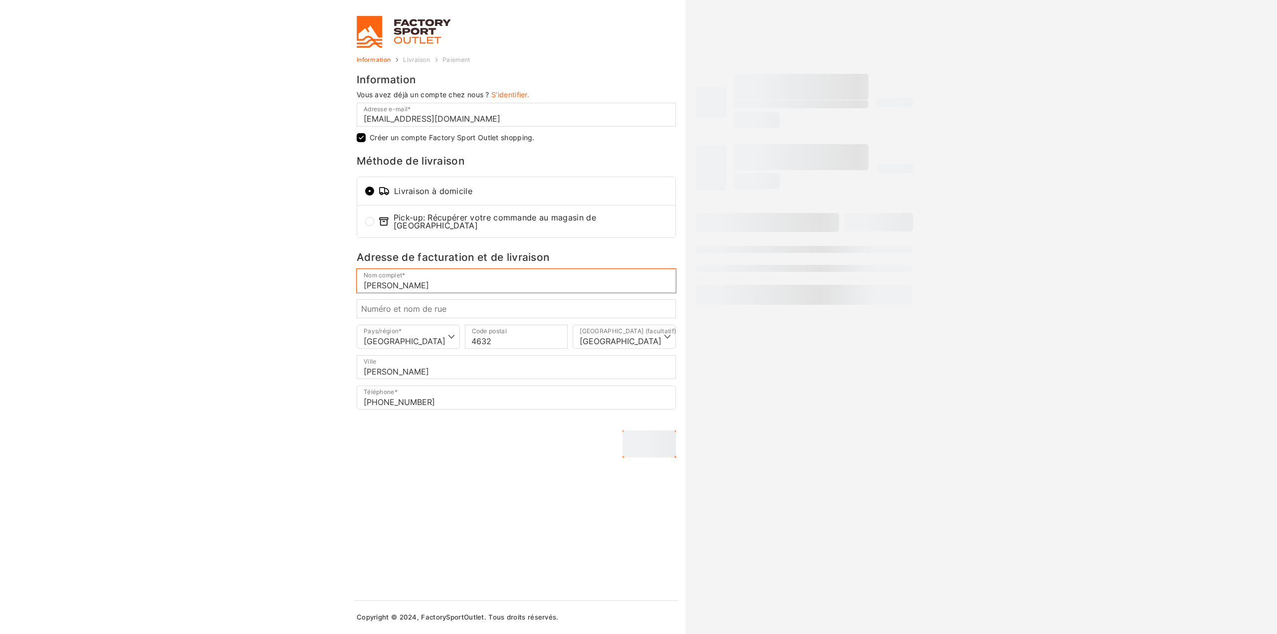
checkbox input "true"
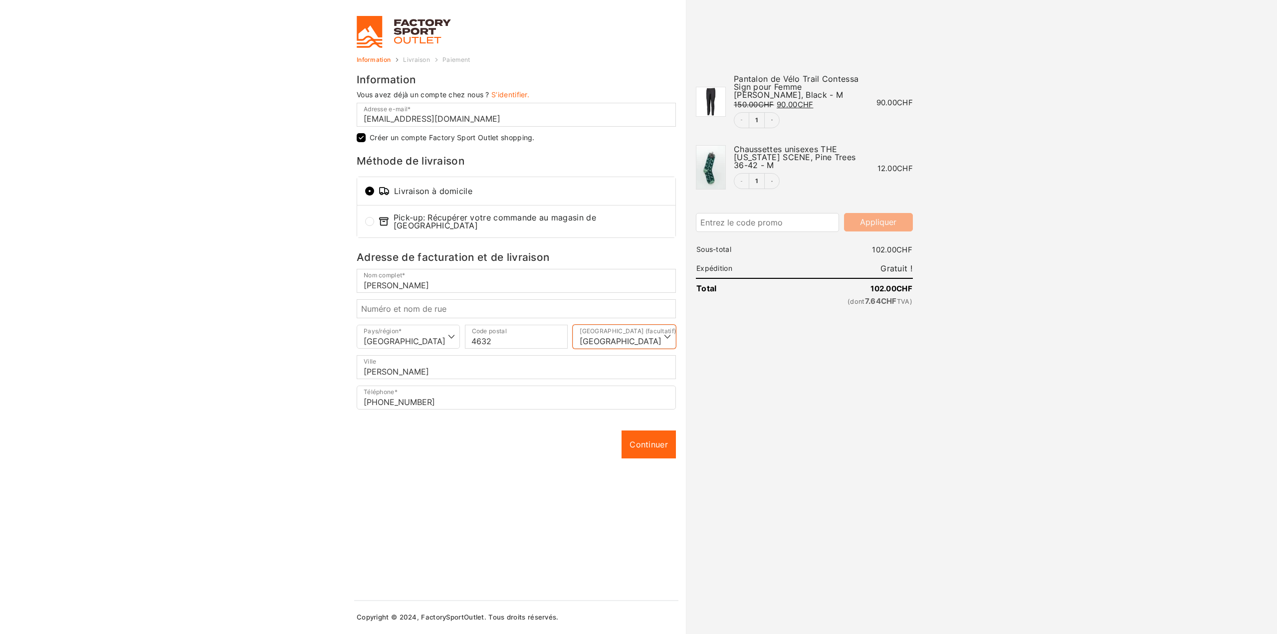
click at [600, 331] on select "Sélectionner une option… Argovie Appenzell Rhodes-Extérieures Appenzell Rhodes-…" at bounding box center [624, 337] width 103 height 24
select select "SO"
click at [573, 325] on select "Sélectionner une option… Argovie Appenzell Rhodes-Extérieures Appenzell Rhodes-…" at bounding box center [624, 337] width 103 height 24
click at [417, 301] on input "Numéro et nom de rue *" at bounding box center [516, 308] width 319 height 19
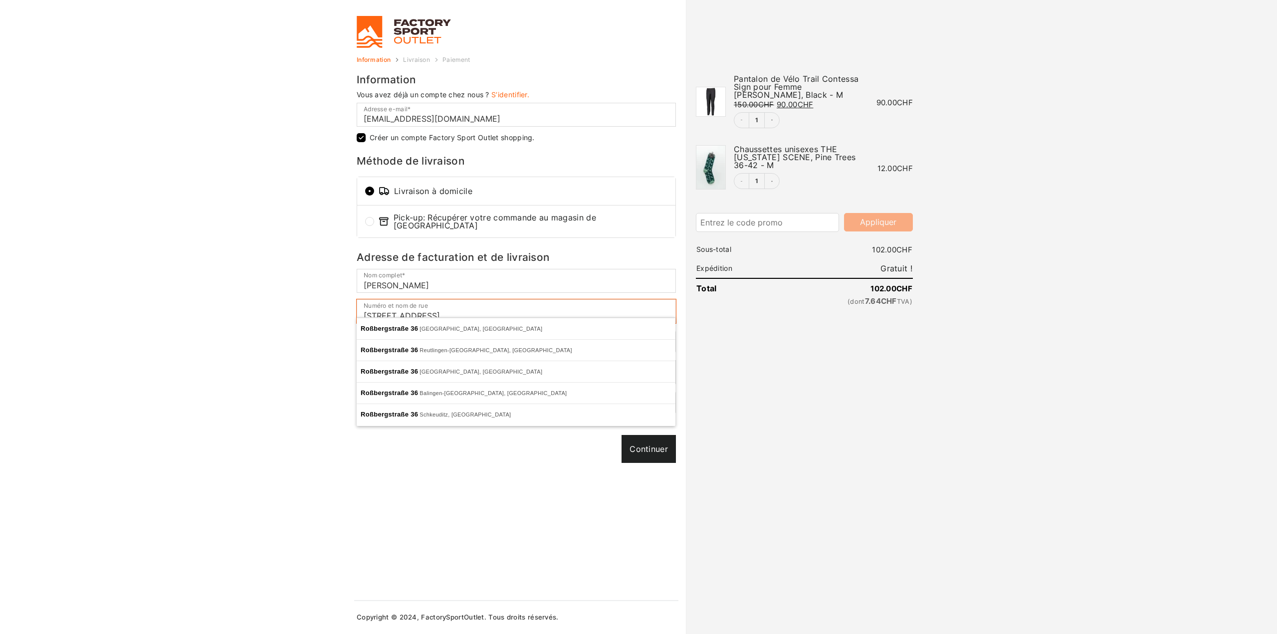
type input "[STREET_ADDRESS]"
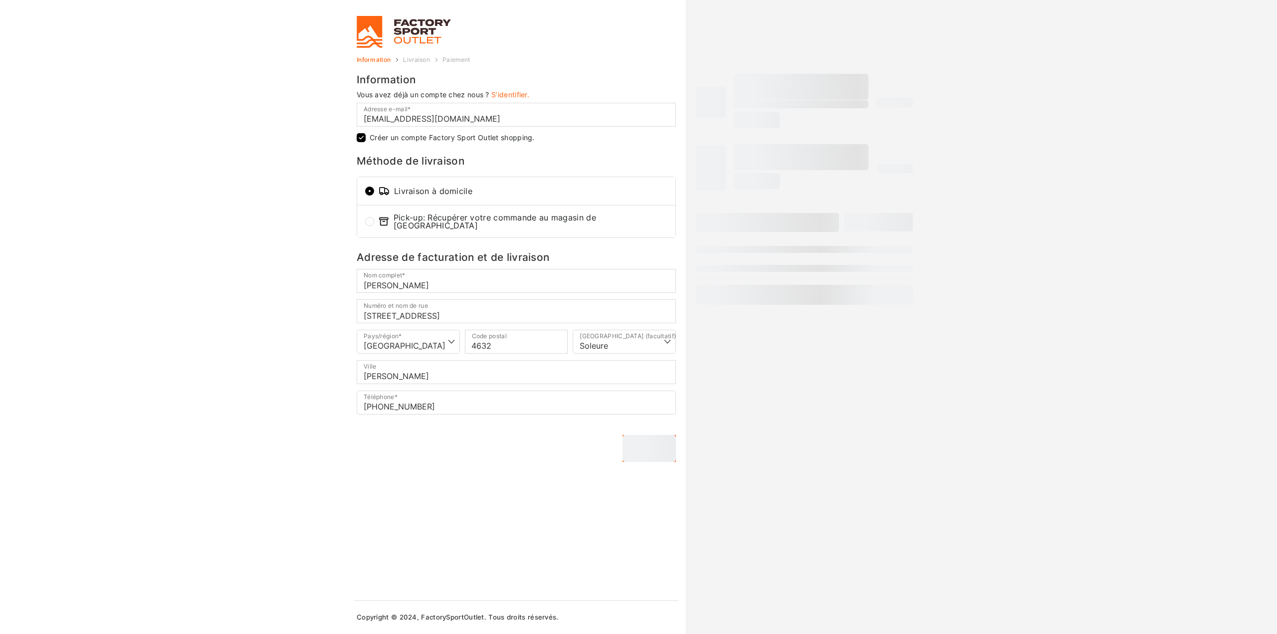
click at [639, 439] on div "Continuer Continuer" at bounding box center [516, 448] width 319 height 27
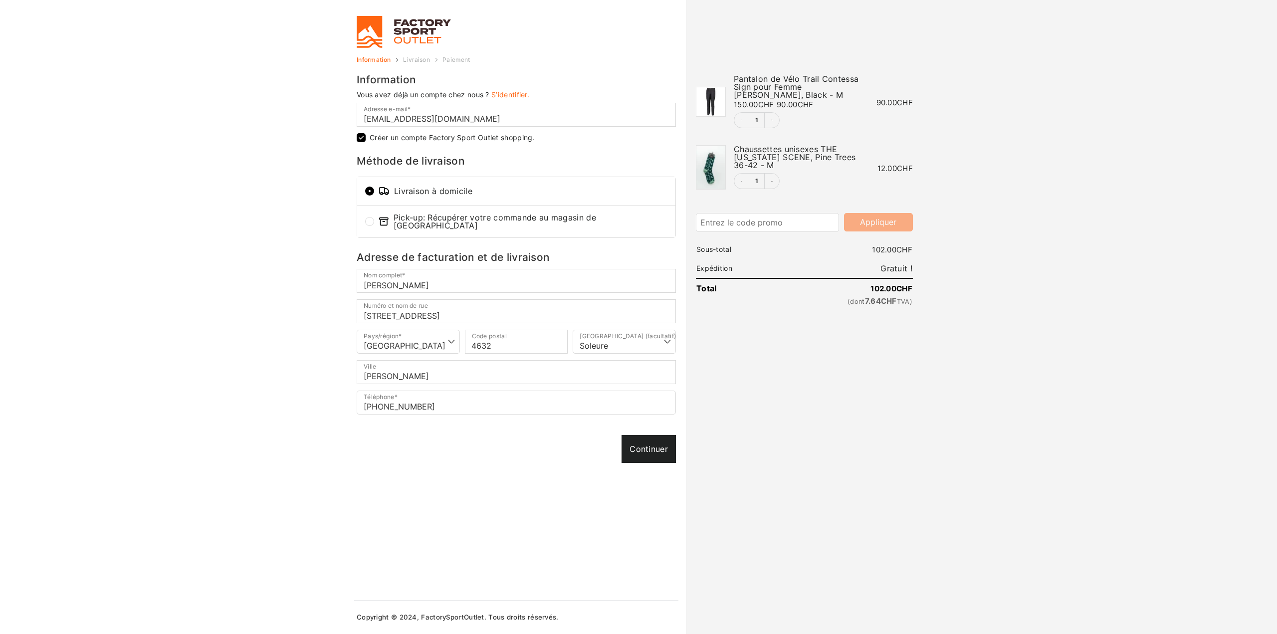
click at [637, 448] on link "Continuer" at bounding box center [648, 449] width 54 height 28
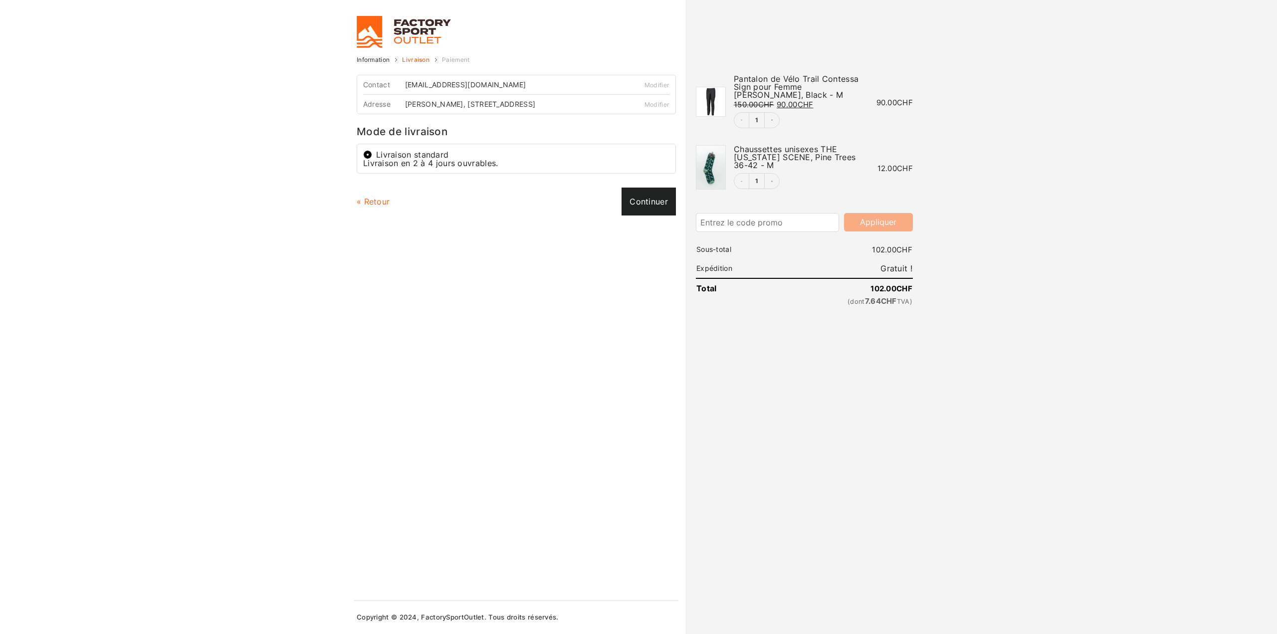
click at [652, 194] on link "Continuer" at bounding box center [648, 202] width 54 height 28
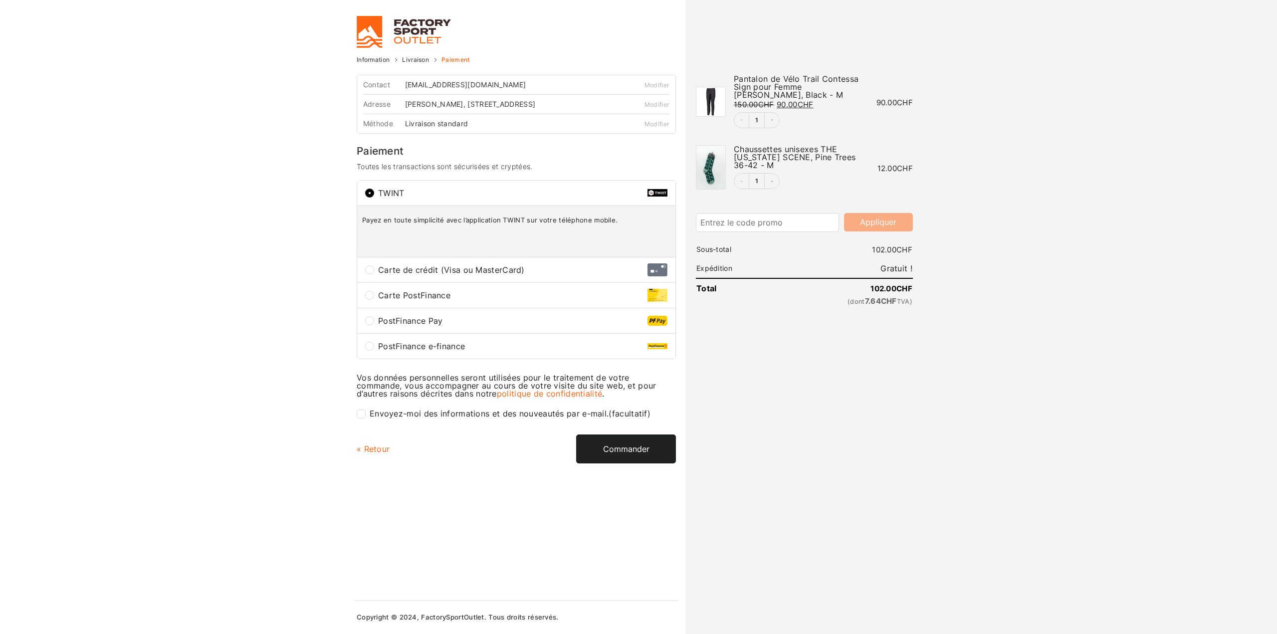
click at [656, 450] on button "Commander" at bounding box center [626, 448] width 100 height 29
